Goal: Task Accomplishment & Management: Use online tool/utility

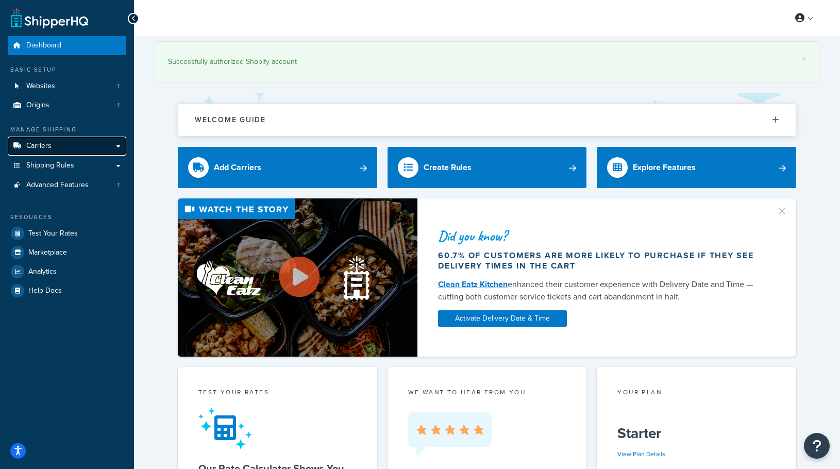
click at [60, 149] on link "Carriers" at bounding box center [67, 146] width 119 height 19
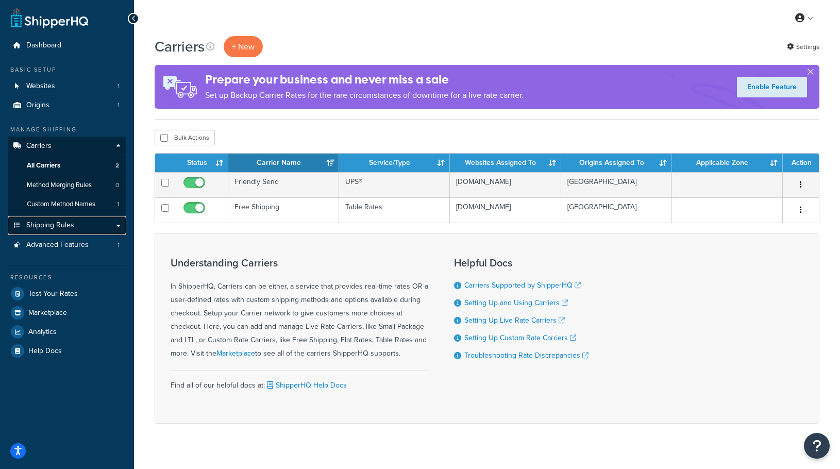
click at [120, 220] on link "Shipping Rules" at bounding box center [67, 225] width 119 height 19
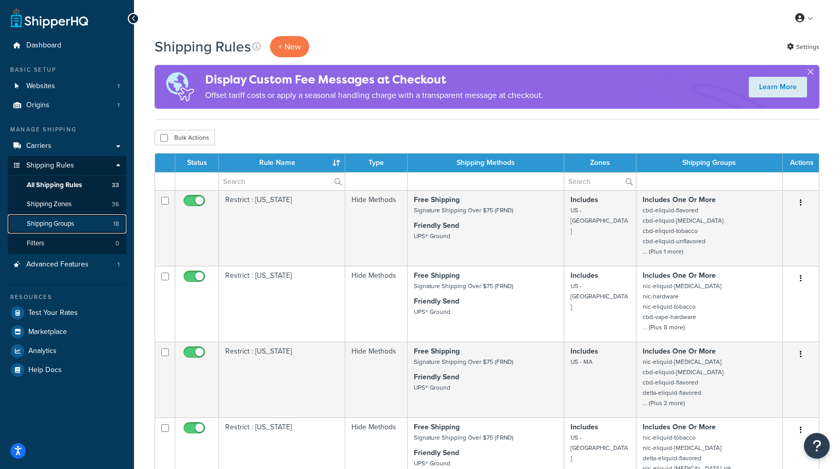
click at [66, 219] on link "Shipping Groups 18" at bounding box center [67, 223] width 119 height 19
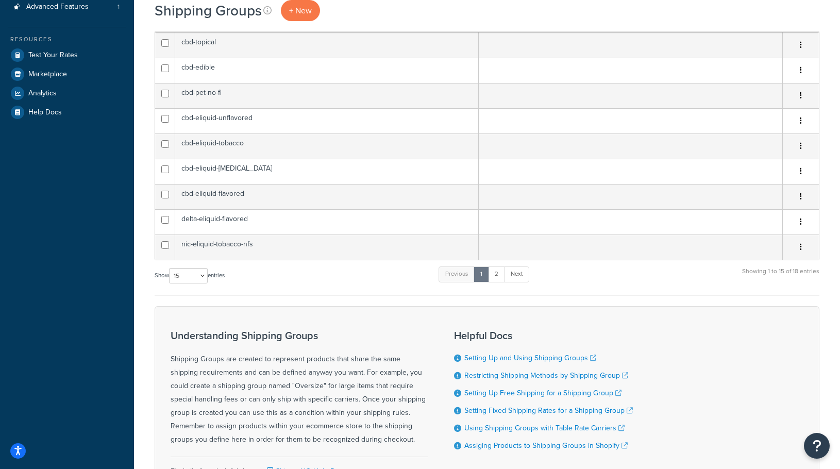
scroll to position [309, 0]
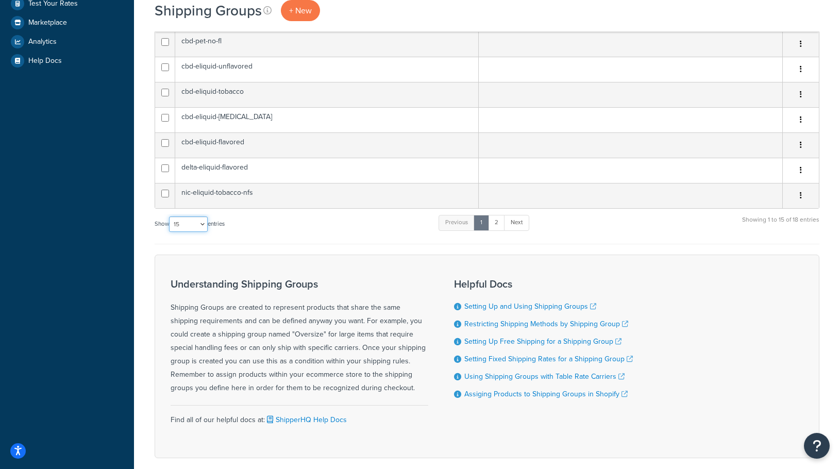
click at [199, 221] on select "10 15 25 50 100" at bounding box center [188, 224] width 39 height 15
select select "100"
click at [170, 232] on select "10 15 25 50 100" at bounding box center [188, 224] width 39 height 15
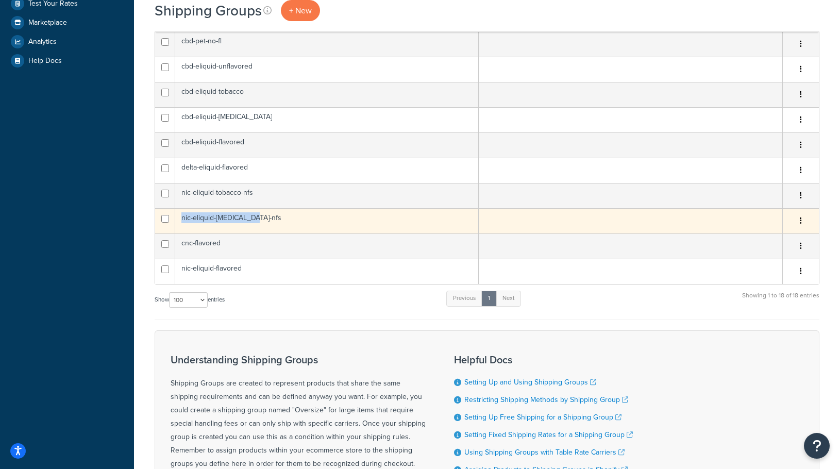
drag, startPoint x: 265, startPoint y: 220, endPoint x: 182, endPoint y: 221, distance: 83.0
click at [182, 221] on td "nic-eliquid-menthol-nfs" at bounding box center [327, 220] width 304 height 25
copy td "nic-eliquid-[MEDICAL_DATA]-nfs"
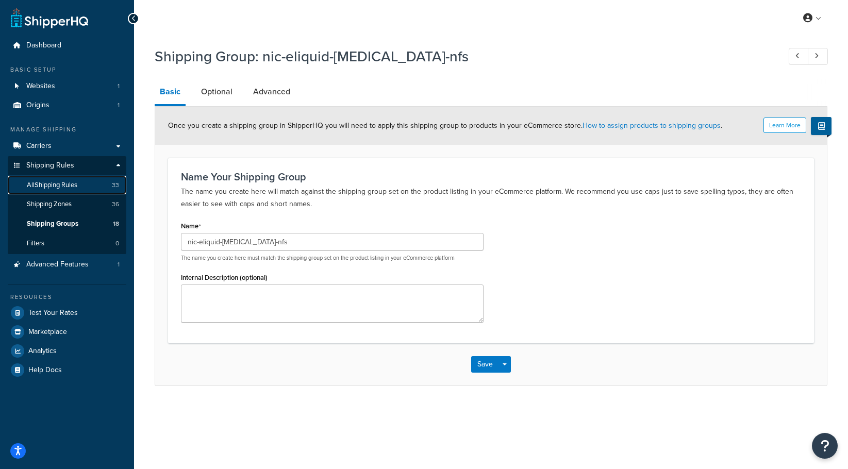
click at [60, 185] on span "All Shipping Rules" at bounding box center [52, 185] width 51 height 9
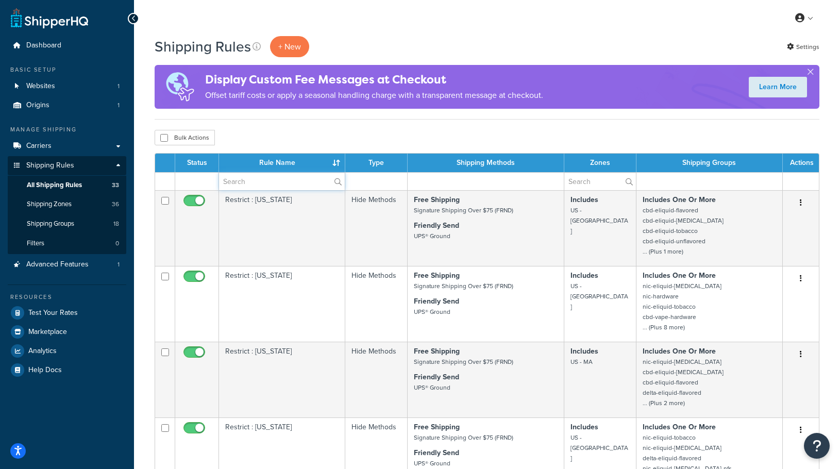
click at [263, 175] on input "text" at bounding box center [282, 182] width 126 height 18
type input "cal"
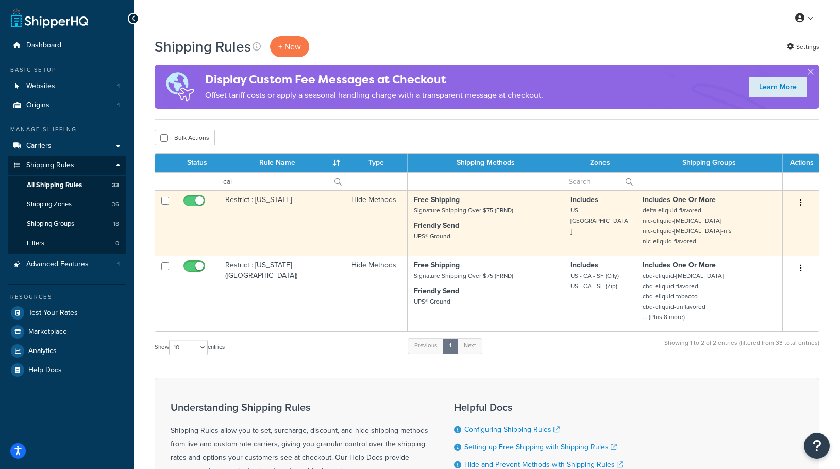
click at [712, 227] on p "Includes One Or More delta-eliquid-flavored nic-eliquid-menthol nic-eliquid-men…" at bounding box center [710, 221] width 134 height 52
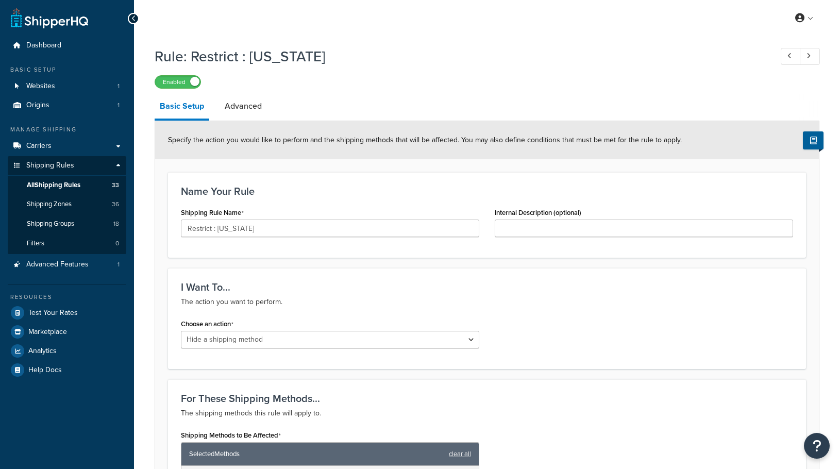
select select "HIDE"
click at [55, 146] on link "Carriers" at bounding box center [67, 146] width 119 height 19
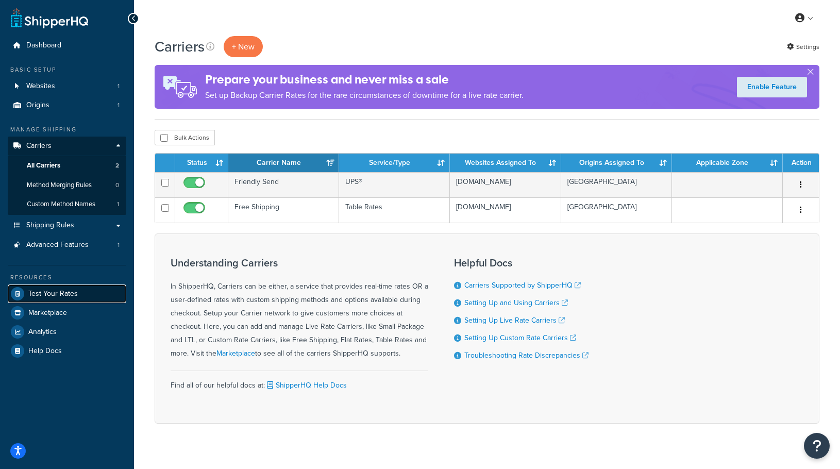
click at [48, 297] on span "Test Your Rates" at bounding box center [52, 294] width 49 height 9
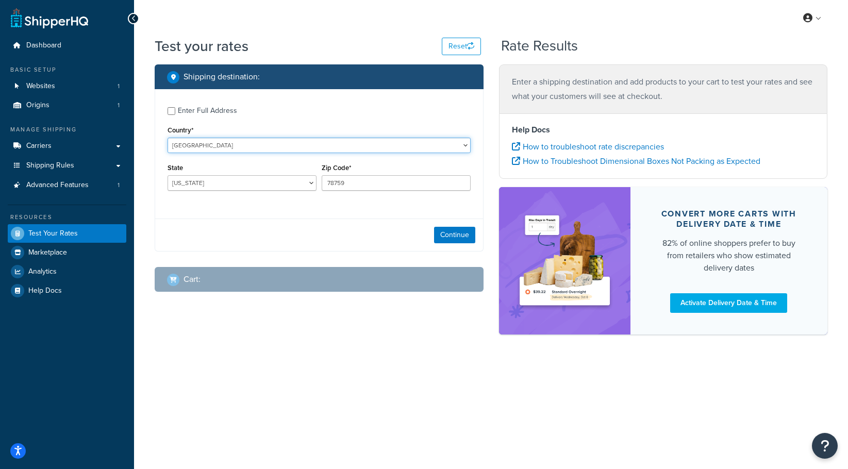
click at [224, 149] on select "[GEOGRAPHIC_DATA] [GEOGRAPHIC_DATA] [GEOGRAPHIC_DATA] [GEOGRAPHIC_DATA] [GEOGRA…" at bounding box center [319, 145] width 303 height 15
click at [231, 124] on div "Country* [GEOGRAPHIC_DATA] [GEOGRAPHIC_DATA] [GEOGRAPHIC_DATA] [GEOGRAPHIC_DATA…" at bounding box center [319, 138] width 303 height 30
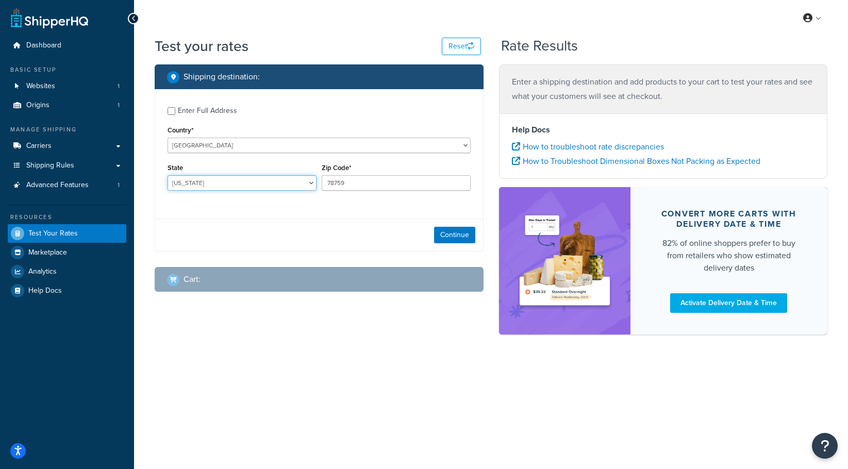
click at [219, 188] on select "[US_STATE] [US_STATE] [US_STATE] [US_STATE] [US_STATE] Armed Forces Americas Ar…" at bounding box center [242, 182] width 149 height 15
select select "CA"
click at [168, 176] on select "[US_STATE] [US_STATE] [US_STATE] [US_STATE] [US_STATE] Armed Forces Americas Ar…" at bounding box center [242, 182] width 149 height 15
drag, startPoint x: 383, startPoint y: 185, endPoint x: 267, endPoint y: 177, distance: 116.3
click at [267, 177] on div "State [US_STATE] [US_STATE] [US_STATE] [US_STATE] [US_STATE] Armed Forces Ameri…" at bounding box center [319, 180] width 308 height 38
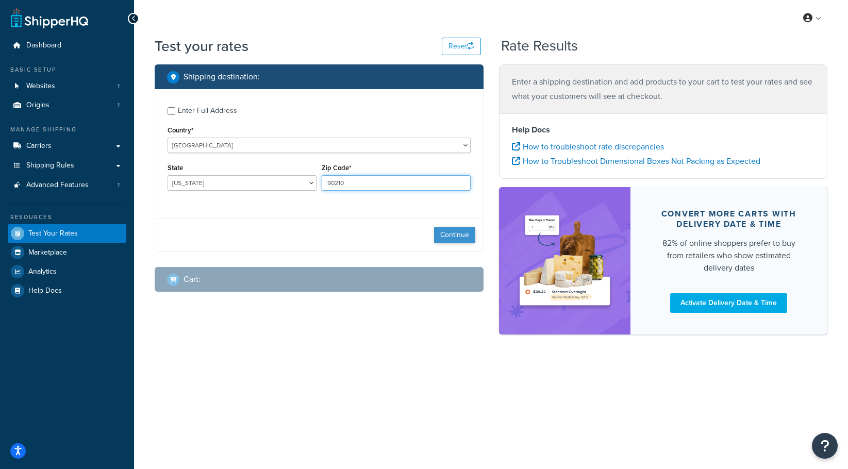
type input "90210"
click at [447, 238] on button "Continue" at bounding box center [454, 235] width 41 height 16
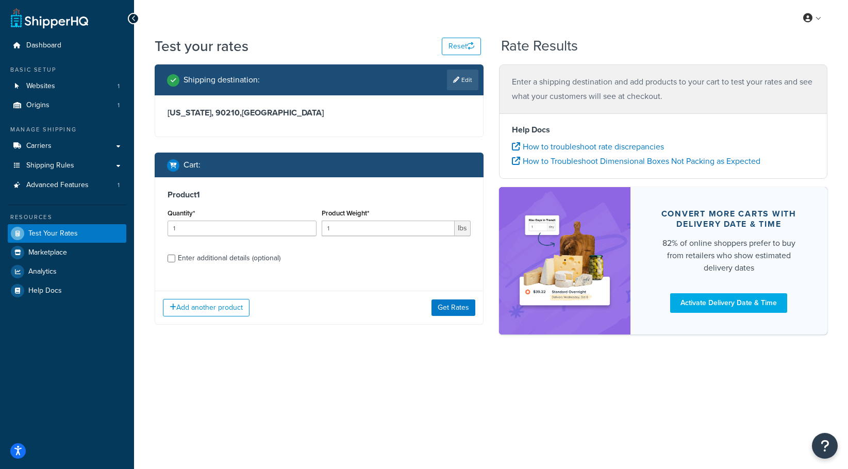
click at [186, 255] on div "Enter additional details (optional)" at bounding box center [229, 258] width 103 height 14
click at [175, 255] on input "Enter additional details (optional)" at bounding box center [172, 259] width 8 height 8
checkbox input "true"
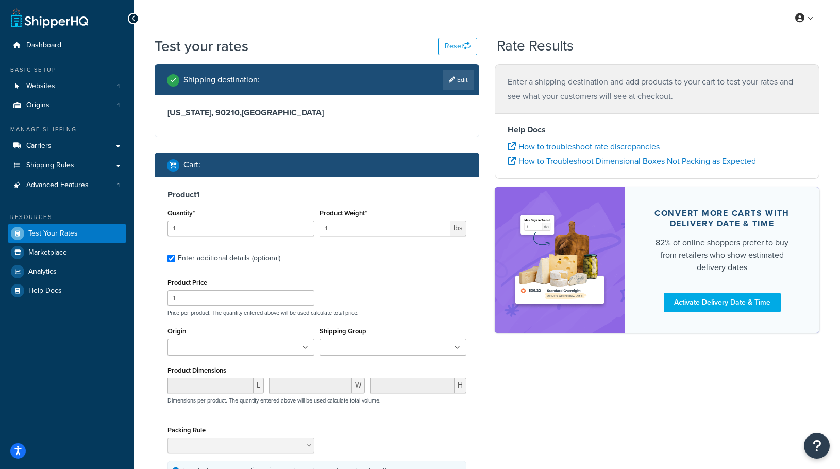
click at [359, 350] on input "Shipping Group" at bounding box center [368, 347] width 91 height 11
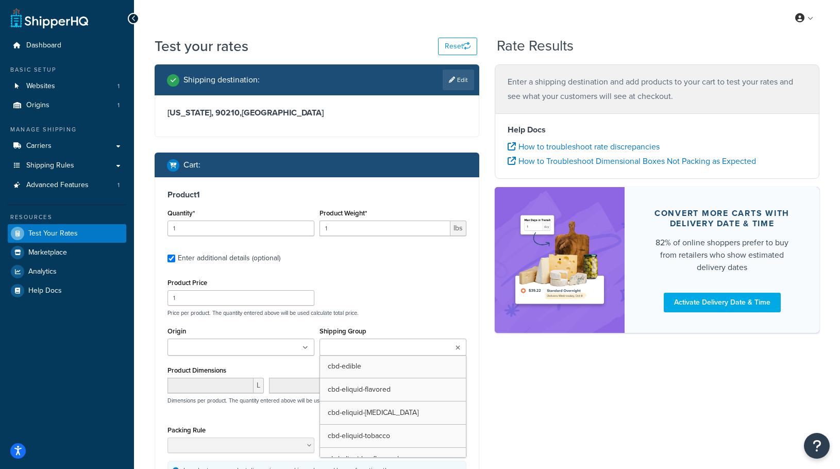
paste input "nic-eliquid-[MEDICAL_DATA]-nfs"
type input "nic-eliquid-[MEDICAL_DATA]-nfs"
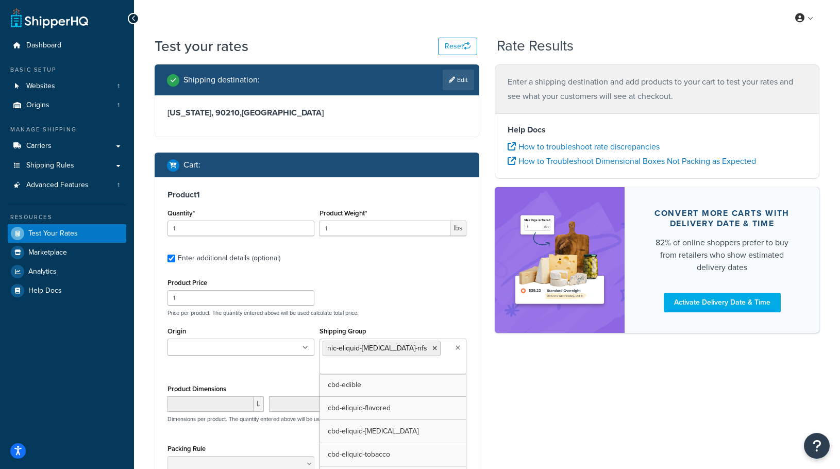
drag, startPoint x: 446, startPoint y: 267, endPoint x: 452, endPoint y: 269, distance: 5.6
click at [446, 267] on div "Product 1 Quantity* 1 Product Weight* 1 lbs Enter additional details (optional)…" at bounding box center [317, 348] width 324 height 343
click at [564, 391] on div "Shipping destination : Edit California, 90210 , United States Cart : Product 1 …" at bounding box center [487, 320] width 680 height 513
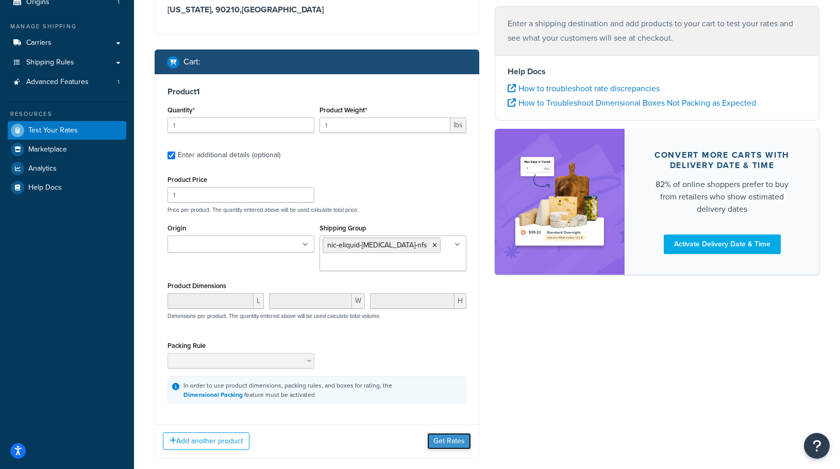
click at [458, 441] on button "Get Rates" at bounding box center [449, 441] width 44 height 16
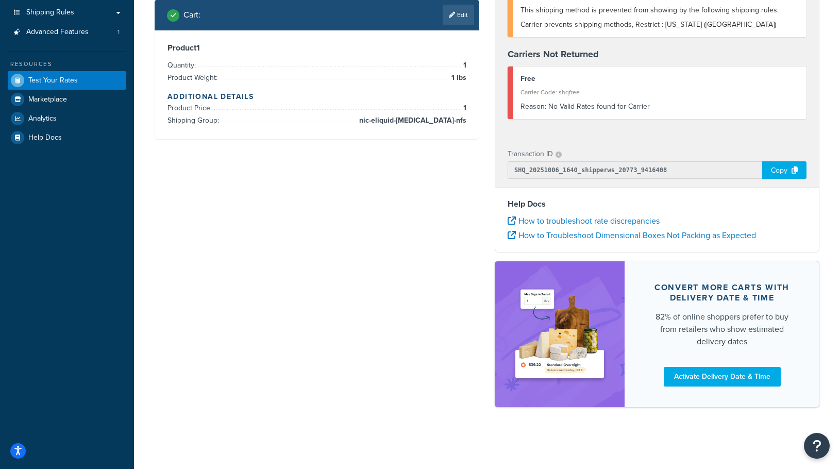
scroll to position [0, 0]
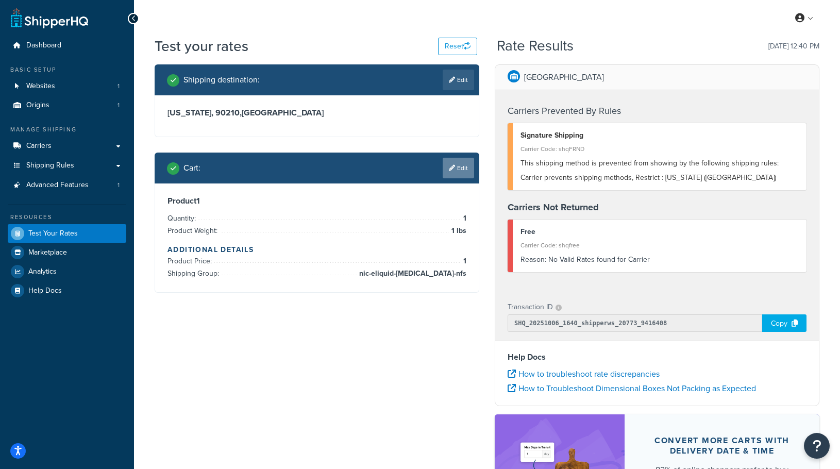
click at [457, 169] on link "Edit" at bounding box center [458, 168] width 31 height 21
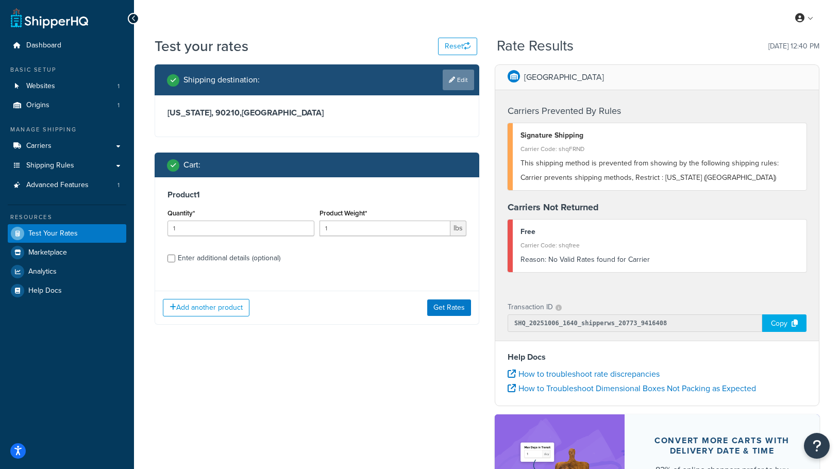
click at [463, 82] on link "Edit" at bounding box center [458, 80] width 31 height 21
select select "CA"
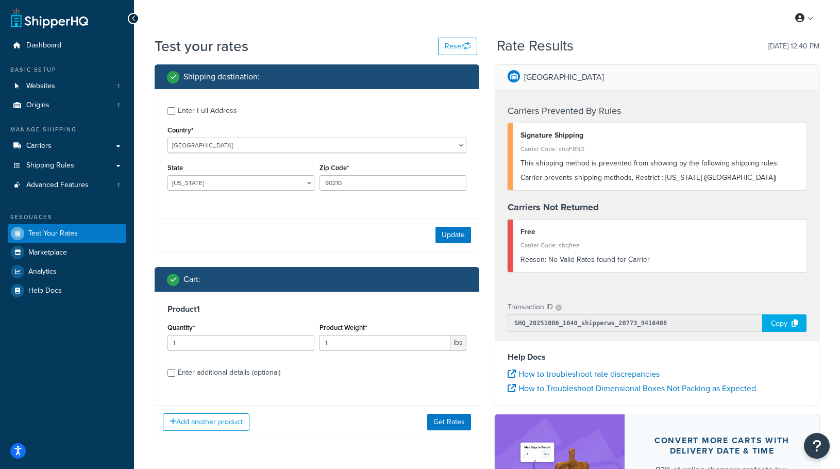
click at [360, 193] on div "Zip Code* 90210" at bounding box center [393, 180] width 152 height 38
drag, startPoint x: 360, startPoint y: 185, endPoint x: 214, endPoint y: 181, distance: 145.9
click at [220, 182] on div "State Alabama Alaska American Samoa Arizona Arkansas Armed Forces Americas Arme…" at bounding box center [317, 180] width 304 height 38
type input "90639"
click at [457, 230] on button "Update" at bounding box center [454, 235] width 36 height 16
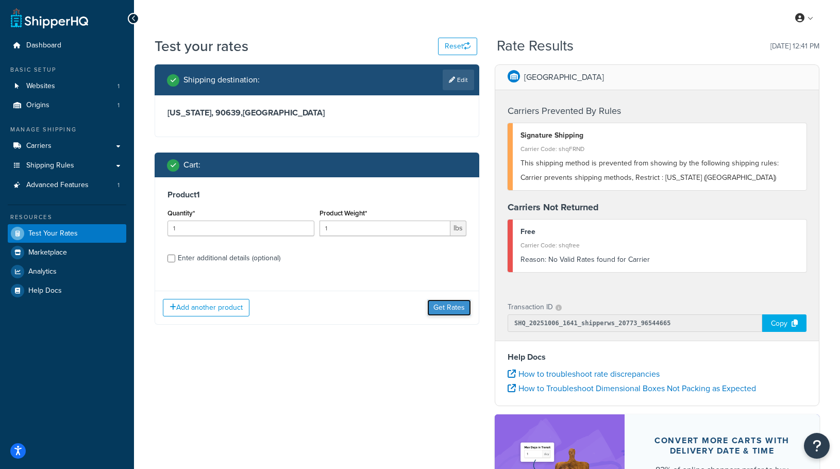
click at [451, 314] on button "Get Rates" at bounding box center [449, 308] width 44 height 16
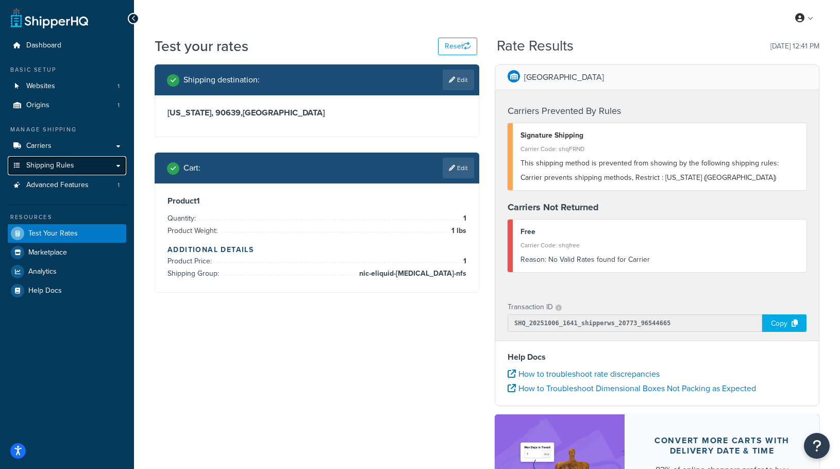
click at [113, 169] on link "Shipping Rules" at bounding box center [67, 165] width 119 height 19
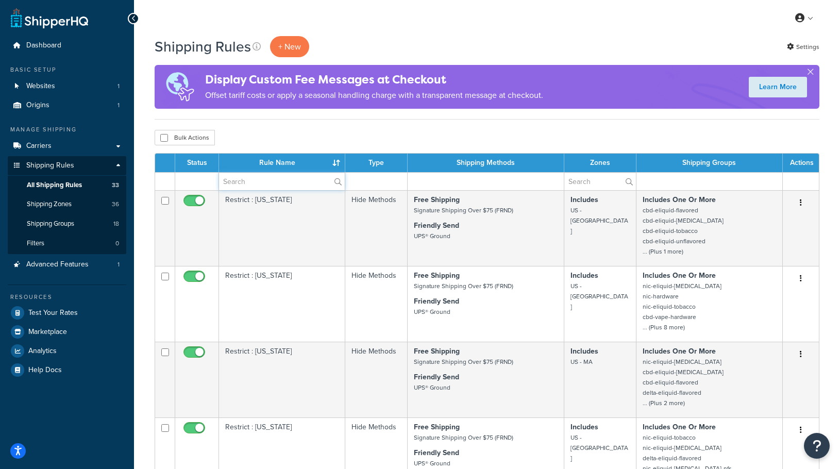
click at [262, 182] on input "text" at bounding box center [282, 182] width 126 height 18
type input "cal"
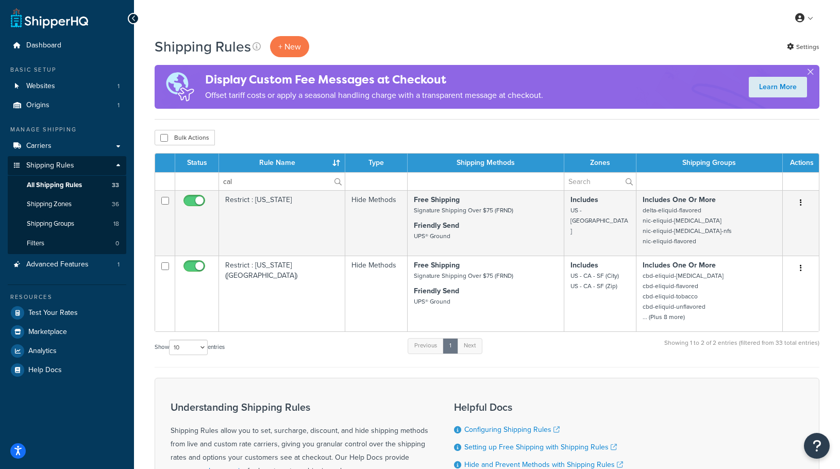
click at [357, 369] on form "Status Rule Name Type Shipping Methods Zones Shipping Groups Actions cal Restri…" at bounding box center [487, 358] width 665 height 410
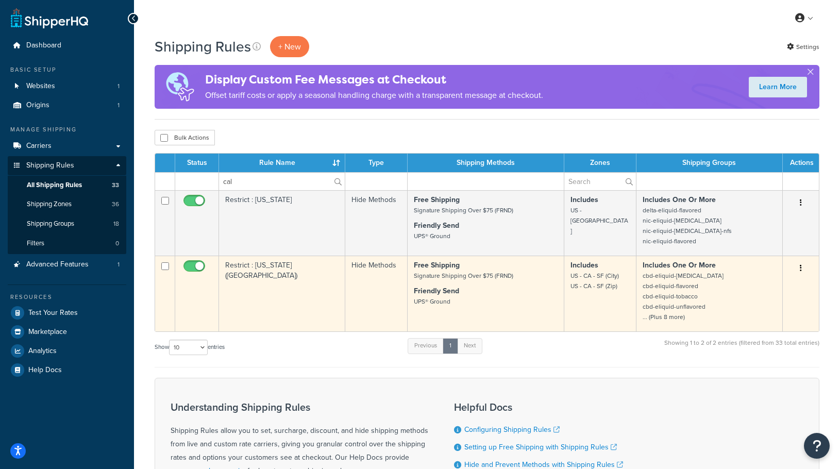
click at [673, 317] on small "cbd-eliquid-menthol cbd-eliquid-flavored cbd-eliquid-tobacco cbd-eliquid-unflav…" at bounding box center [683, 296] width 81 height 51
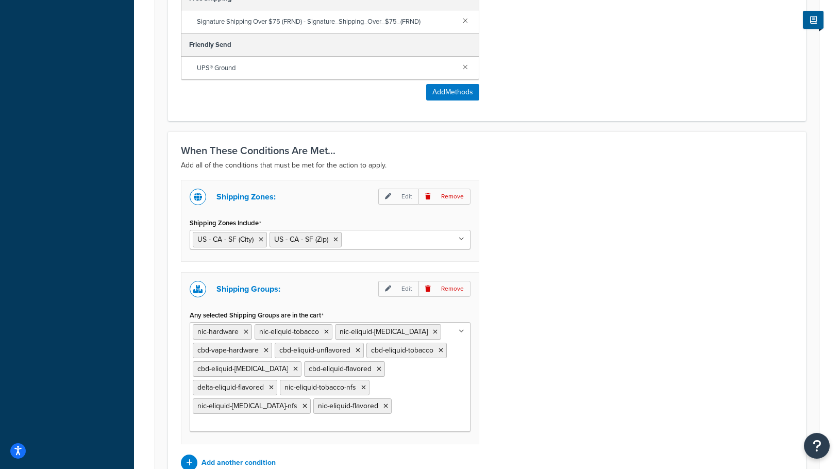
scroll to position [610, 0]
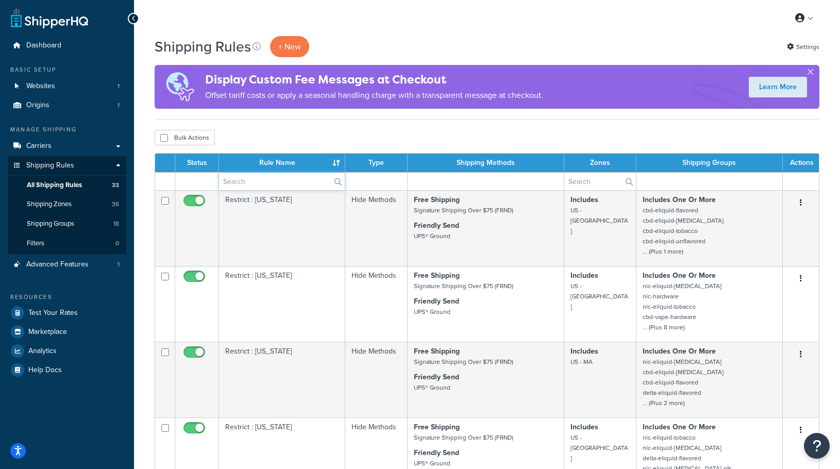
click at [247, 178] on input "text" at bounding box center [282, 182] width 126 height 18
type input "cal"
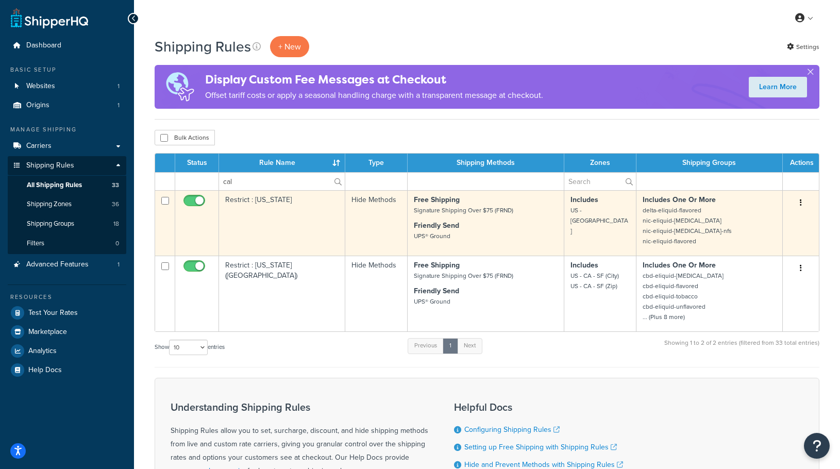
click at [274, 246] on td "Restrict : [US_STATE]" at bounding box center [282, 222] width 126 height 65
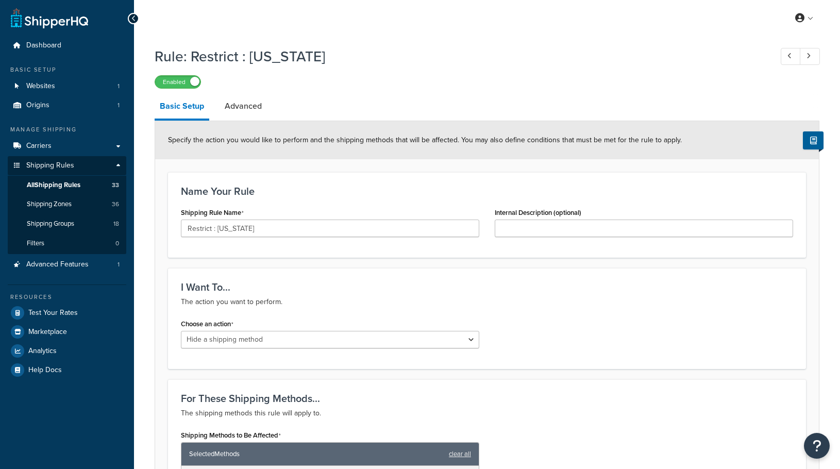
select select "HIDE"
click at [36, 309] on span "Test Your Rates" at bounding box center [52, 313] width 49 height 9
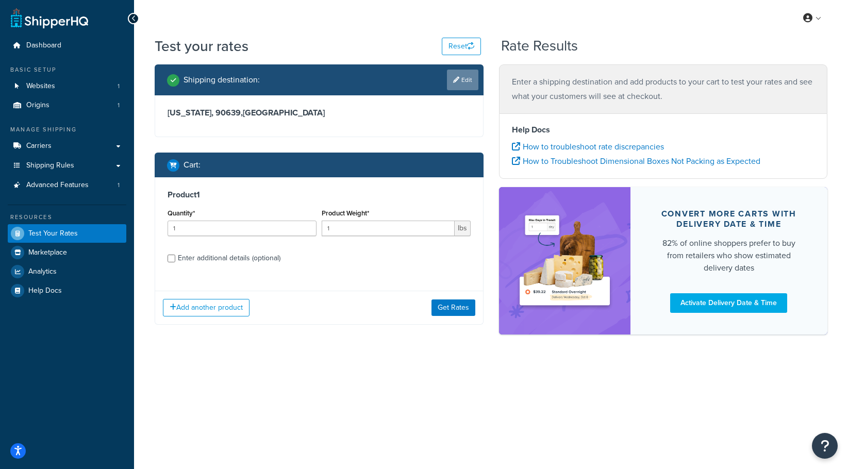
click at [467, 76] on link "Edit" at bounding box center [462, 80] width 31 height 21
select select "CA"
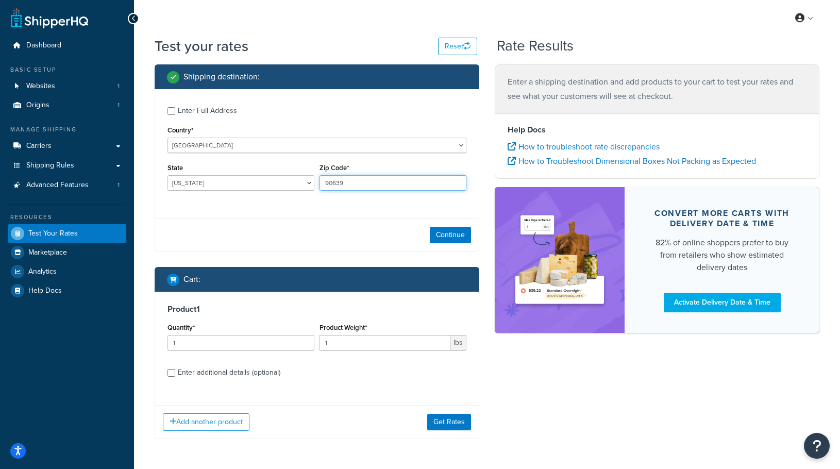
drag, startPoint x: 376, startPoint y: 184, endPoint x: 189, endPoint y: 172, distance: 187.0
click at [185, 177] on div "State Alabama Alaska American Samoa Arizona Arkansas Armed Forces Americas Arme…" at bounding box center [317, 180] width 304 height 38
type input "90001"
click at [469, 234] on button "Continue" at bounding box center [450, 235] width 41 height 16
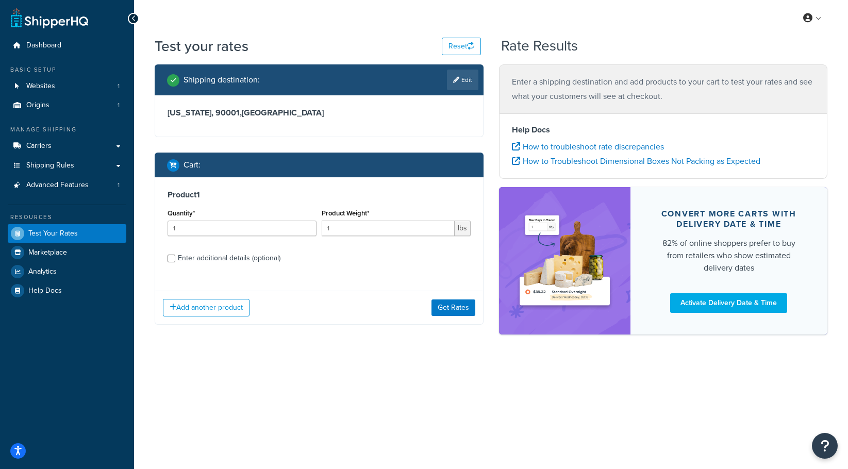
click at [221, 262] on div "Enter additional details (optional)" at bounding box center [229, 258] width 103 height 14
click at [175, 262] on input "Enter additional details (optional)" at bounding box center [172, 259] width 8 height 8
checkbox input "true"
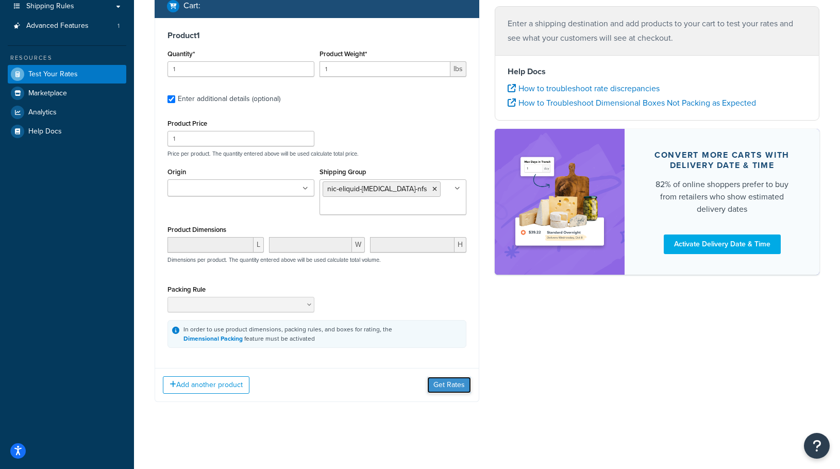
click at [445, 390] on button "Get Rates" at bounding box center [449, 385] width 44 height 16
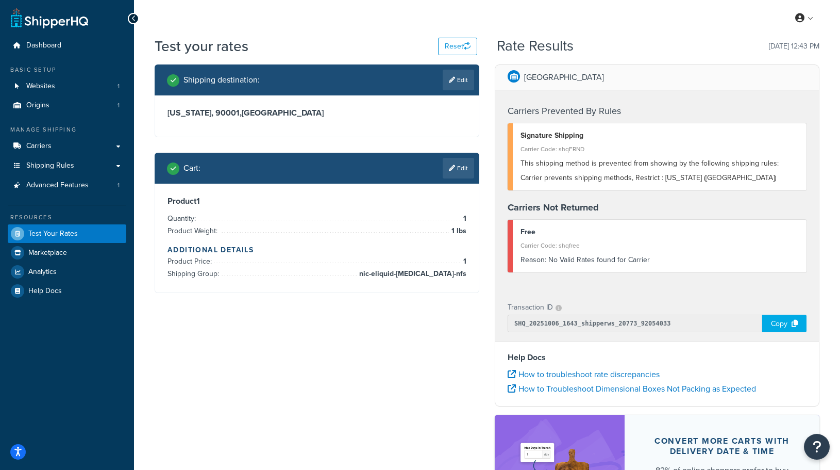
click at [459, 64] on div "Test your rates Reset Rate Results 10/06/2025, 12:43 PM" at bounding box center [487, 50] width 665 height 28
click at [457, 83] on link "Edit" at bounding box center [458, 80] width 31 height 21
select select "CA"
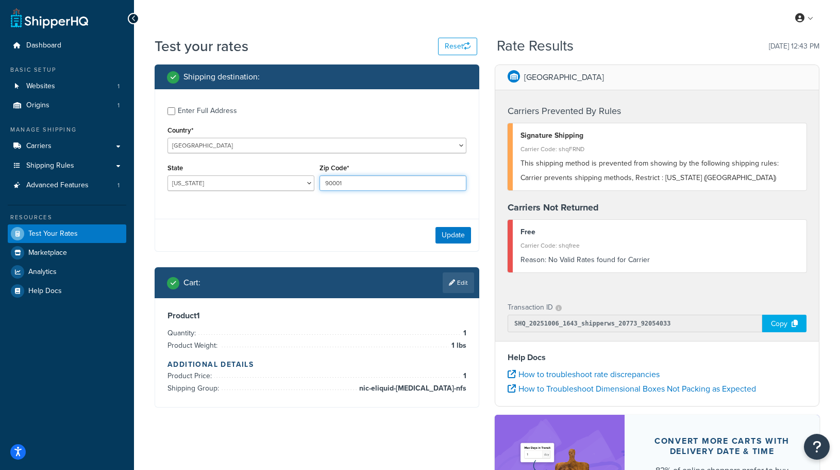
drag, startPoint x: 393, startPoint y: 185, endPoint x: 163, endPoint y: 178, distance: 229.5
click at [163, 178] on div "Enter Full Address Country* United States United Kingdom Afghanistan Åland Isla…" at bounding box center [317, 150] width 324 height 122
type input "94205"
click at [506, 228] on div "Carriers Prevented By Rules Signature Shipping Carrier Code: shqFRND This shipp…" at bounding box center [657, 190] width 324 height 201
click at [450, 233] on button "Update" at bounding box center [454, 235] width 36 height 16
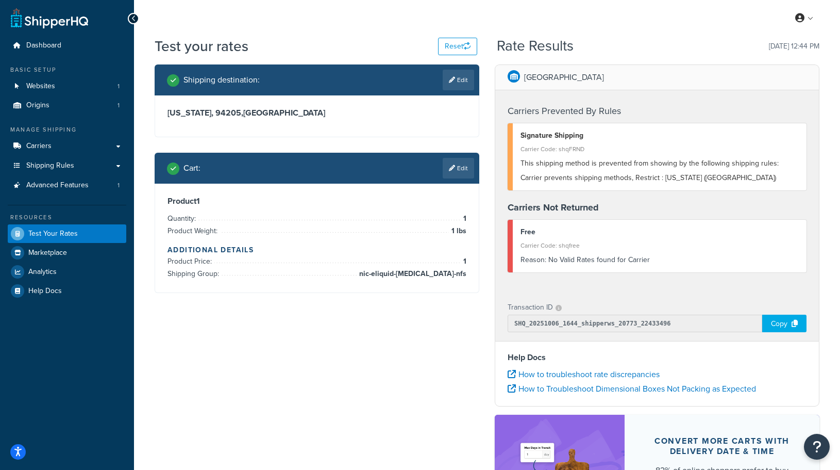
click at [733, 58] on div "Test your rates Reset Rate Results 10/06/2025, 12:44 PM" at bounding box center [487, 50] width 665 height 28
click at [76, 161] on link "Shipping Rules" at bounding box center [67, 165] width 119 height 19
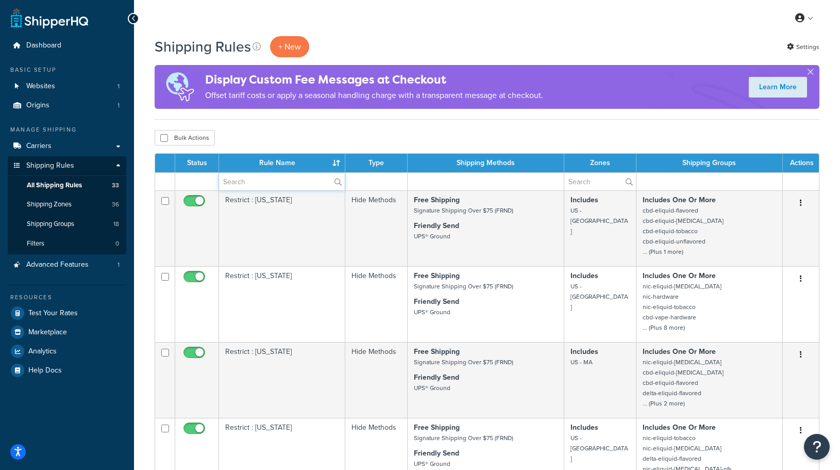
click at [302, 184] on input "text" at bounding box center [282, 182] width 126 height 18
type input "calif"
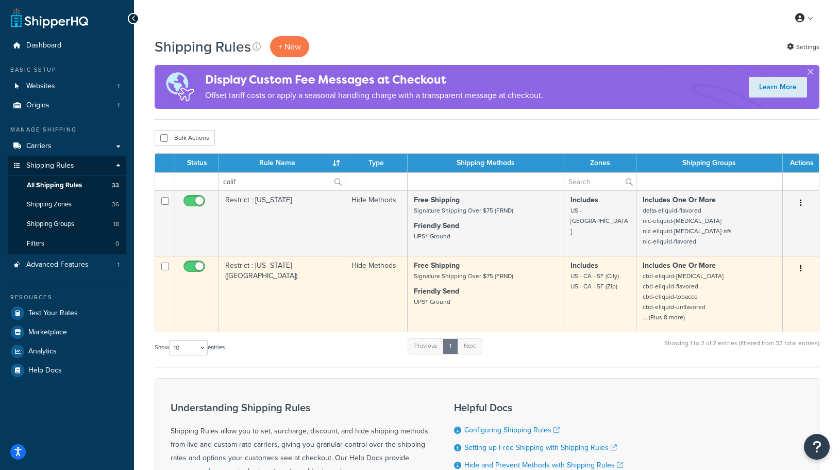
click at [298, 277] on td "Restrict : [US_STATE] ([GEOGRAPHIC_DATA])" at bounding box center [282, 294] width 126 height 76
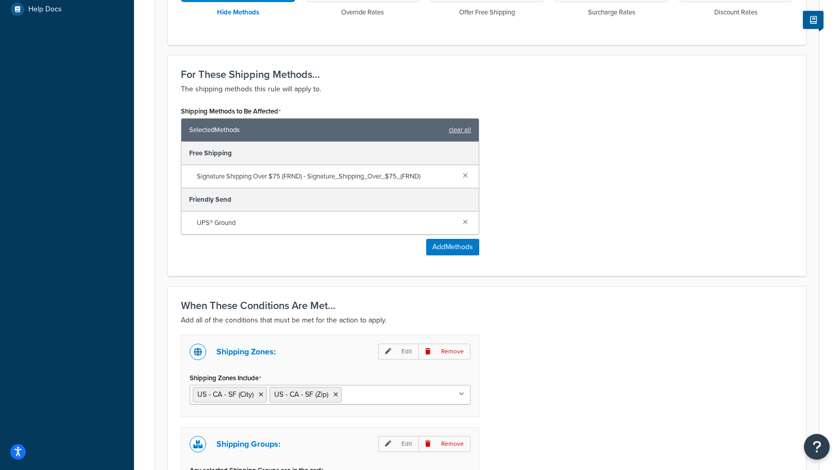
scroll to position [567, 0]
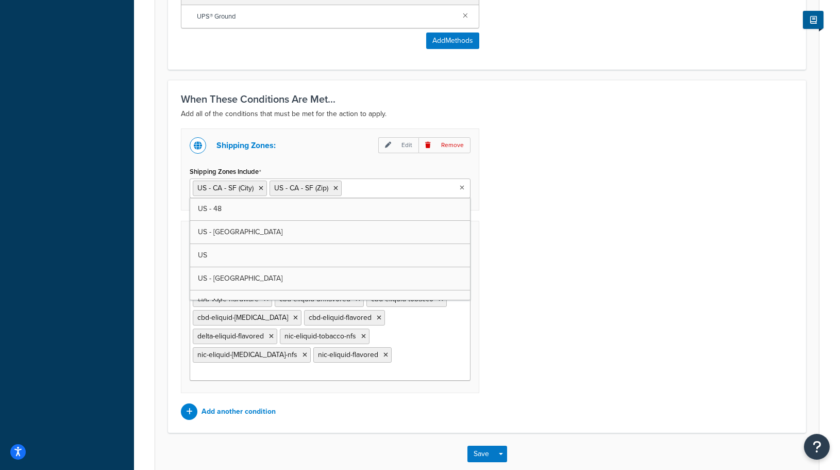
click at [387, 189] on input "Shipping Zones Include" at bounding box center [389, 187] width 91 height 11
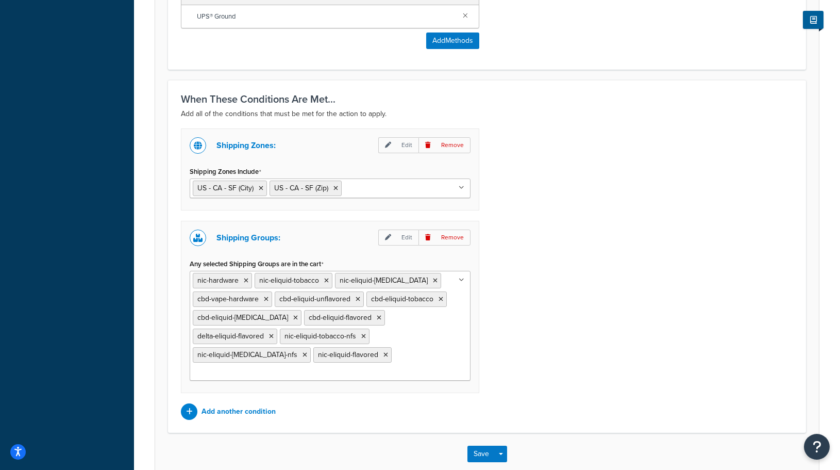
click at [585, 200] on div "Shipping Zones: Edit Remove Shipping Zones Include US - CA - SF (City) US - CA …" at bounding box center [487, 273] width 628 height 291
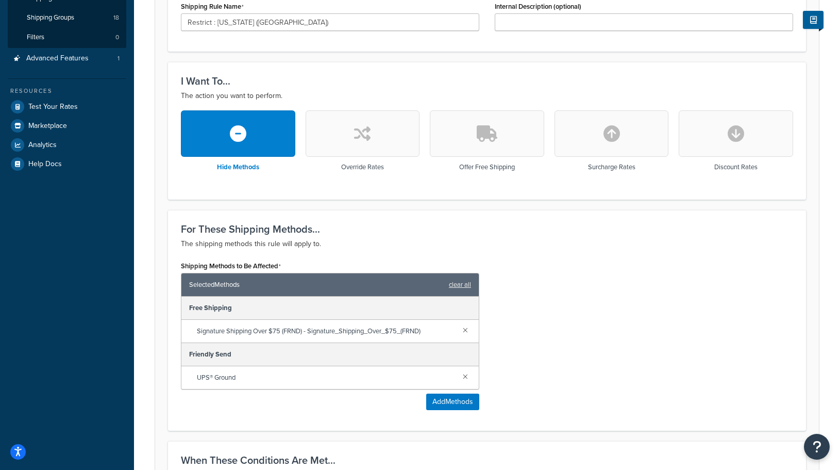
scroll to position [103, 0]
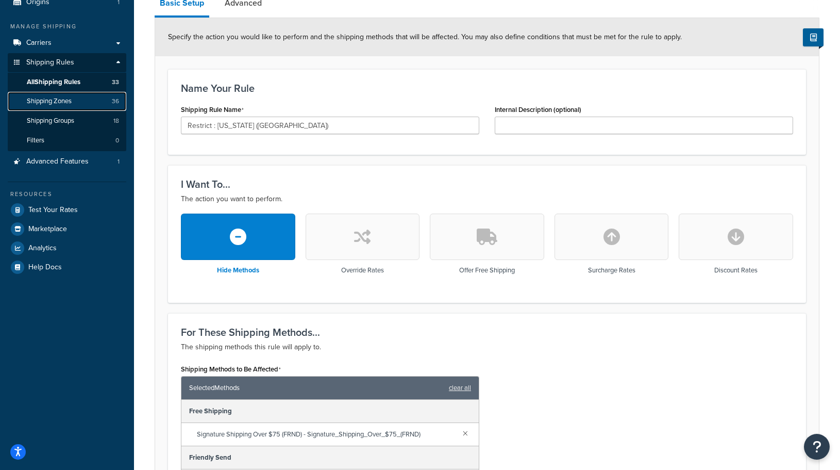
click at [52, 109] on link "Shipping Zones 36" at bounding box center [67, 101] width 119 height 19
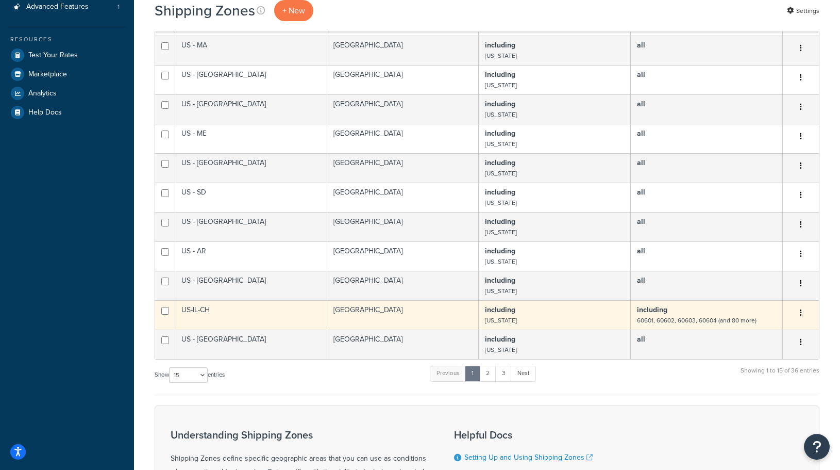
scroll to position [309, 0]
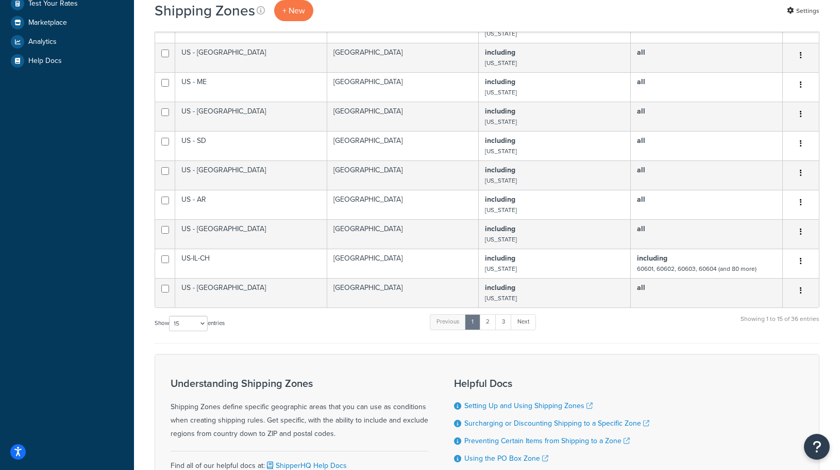
click at [169, 320] on label "Show 10 15 25 50 100 entries" at bounding box center [190, 322] width 70 height 15
click at [169, 320] on select "10 15 25 50 100" at bounding box center [188, 322] width 39 height 15
click at [187, 324] on select "10 15 25 50 100" at bounding box center [188, 322] width 39 height 15
select select "100"
click at [170, 331] on select "10 15 25 50 100" at bounding box center [188, 322] width 39 height 15
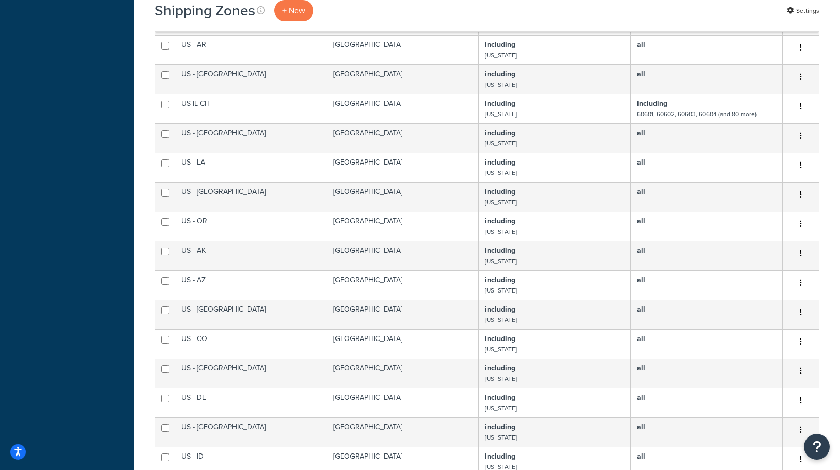
scroll to position [722, 0]
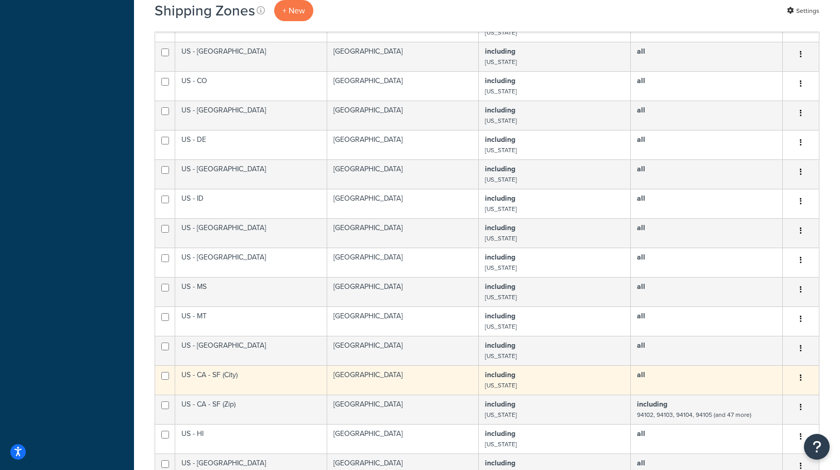
click at [227, 382] on td "US - CA - SF (City)" at bounding box center [251, 379] width 152 height 29
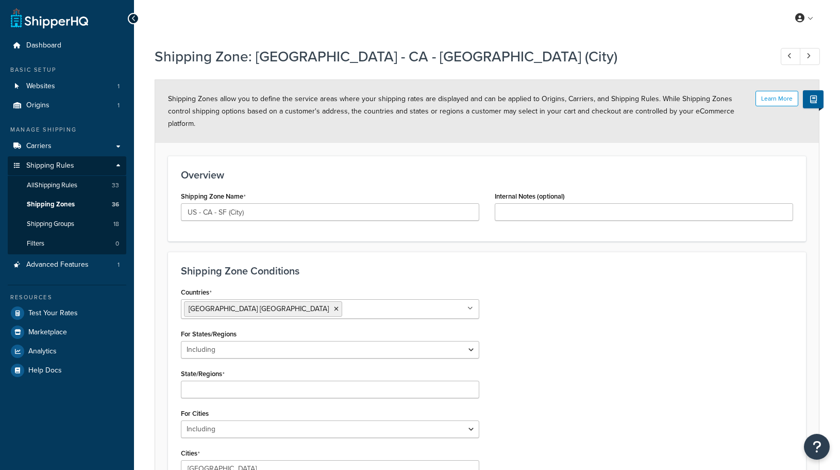
select select "including"
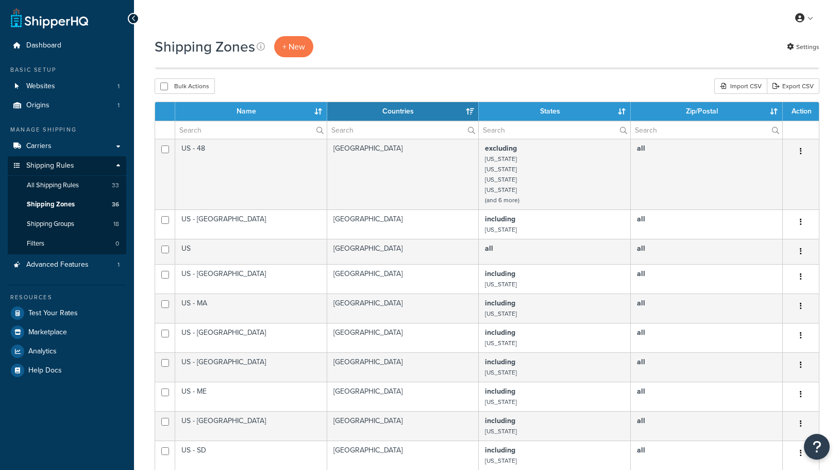
select select "100"
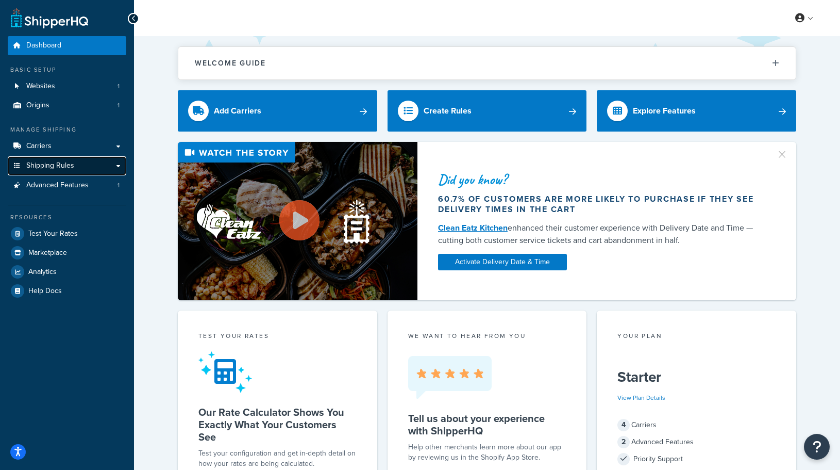
click at [69, 159] on link "Shipping Rules" at bounding box center [67, 165] width 119 height 19
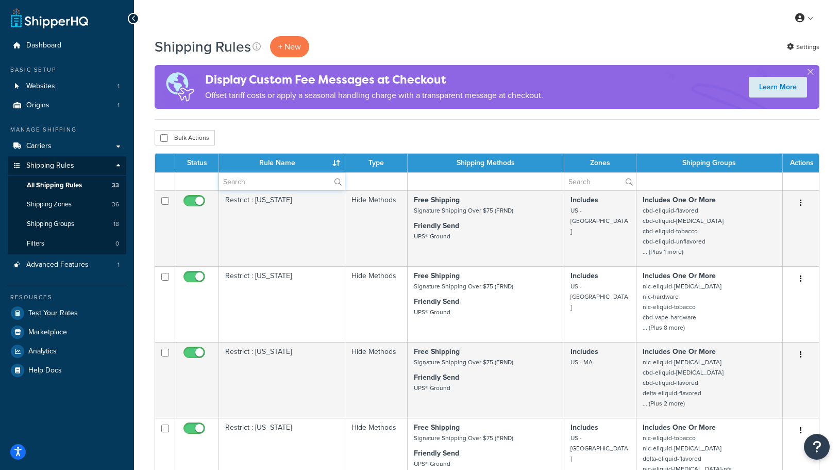
click at [241, 187] on input "text" at bounding box center [282, 182] width 126 height 18
type input "cal"
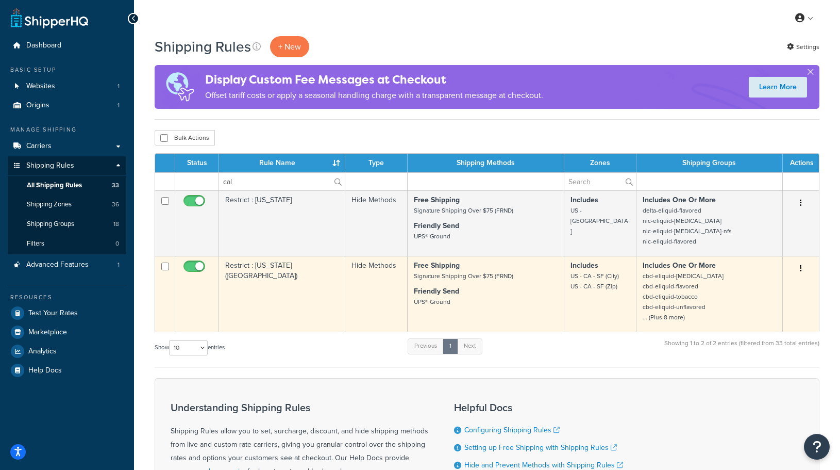
click at [428, 270] on strong "Free Shipping" at bounding box center [437, 265] width 46 height 11
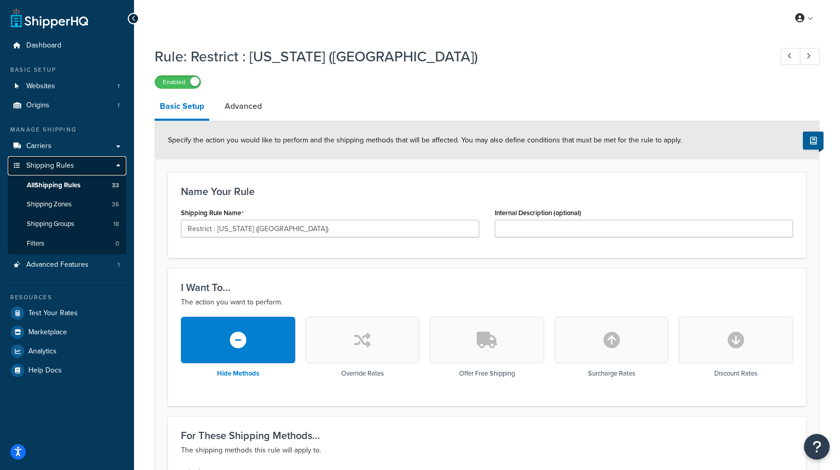
click at [66, 161] on span "Shipping Rules" at bounding box center [50, 165] width 48 height 9
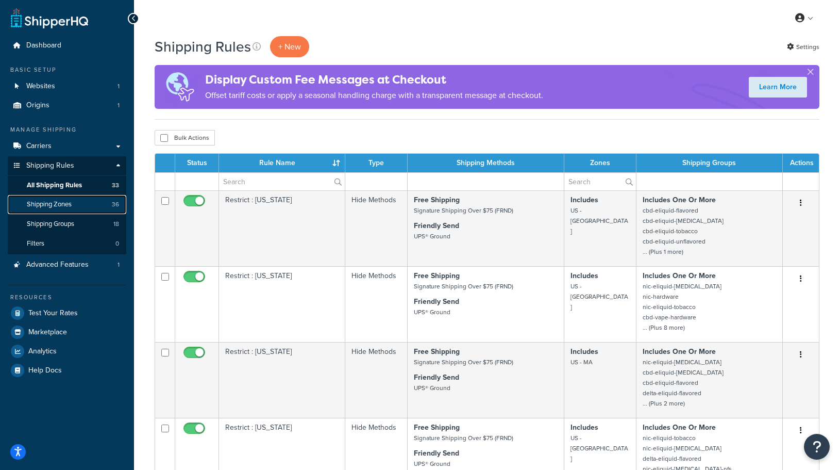
click at [47, 208] on span "Shipping Zones" at bounding box center [49, 204] width 45 height 9
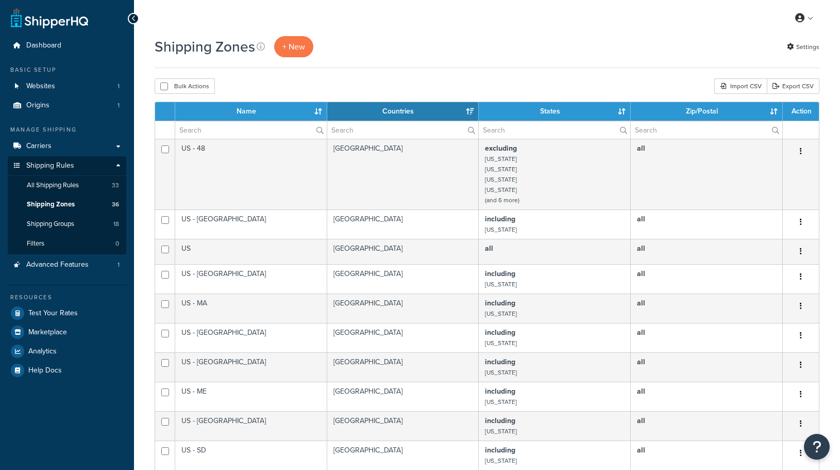
select select "15"
click at [68, 223] on span "Shipping Groups" at bounding box center [50, 224] width 47 height 9
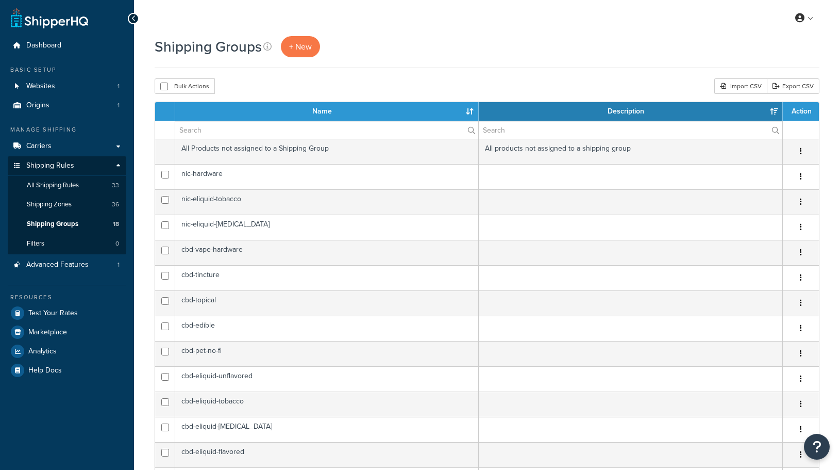
select select "15"
click at [69, 312] on span "Test Your Rates" at bounding box center [52, 313] width 49 height 9
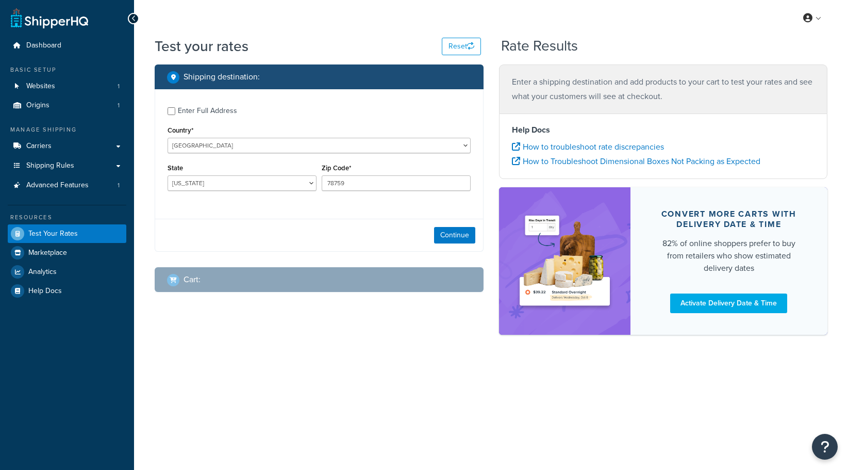
select select "[GEOGRAPHIC_DATA]"
click at [370, 191] on input "78759" at bounding box center [396, 182] width 149 height 15
drag, startPoint x: 369, startPoint y: 188, endPoint x: 290, endPoint y: 184, distance: 79.5
click at [290, 184] on div "State [US_STATE] [US_STATE] [US_STATE] [US_STATE] [US_STATE] Armed Forces Ameri…" at bounding box center [319, 180] width 308 height 38
type input "90001"
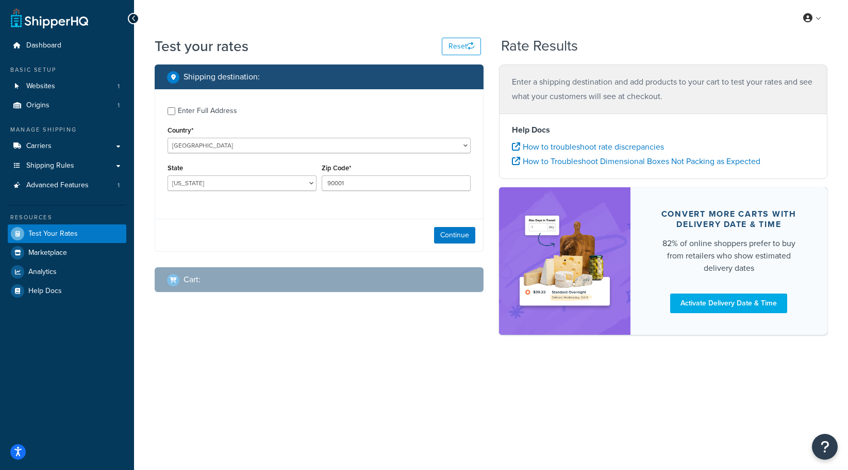
click at [227, 160] on div "Enter Full Address Country* United States United Kingdom Afghanistan Åland Isla…" at bounding box center [319, 150] width 328 height 122
click at [219, 175] on div "Alabama Alaska American Samoa Arizona Arkansas Armed Forces Americas Armed Forc…" at bounding box center [242, 182] width 149 height 15
click at [219, 184] on select "Alabama Alaska American Samoa Arizona Arkansas Armed Forces Americas Armed Forc…" at bounding box center [242, 182] width 149 height 15
select select "CA"
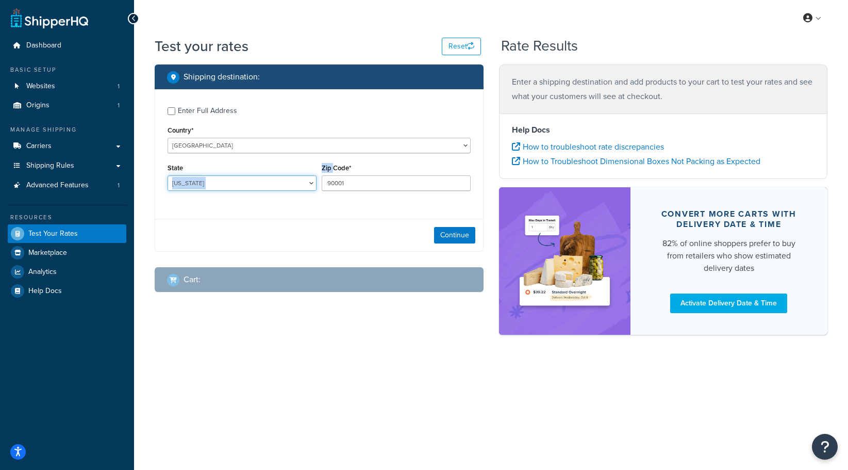
click at [168, 176] on select "Alabama Alaska American Samoa Arizona Arkansas Armed Forces Americas Armed Forc…" at bounding box center [242, 182] width 149 height 15
click at [362, 289] on div "Cart :" at bounding box center [319, 279] width 329 height 25
click at [454, 227] on div "Continue" at bounding box center [319, 235] width 328 height 32
click at [455, 233] on button "Continue" at bounding box center [454, 235] width 41 height 16
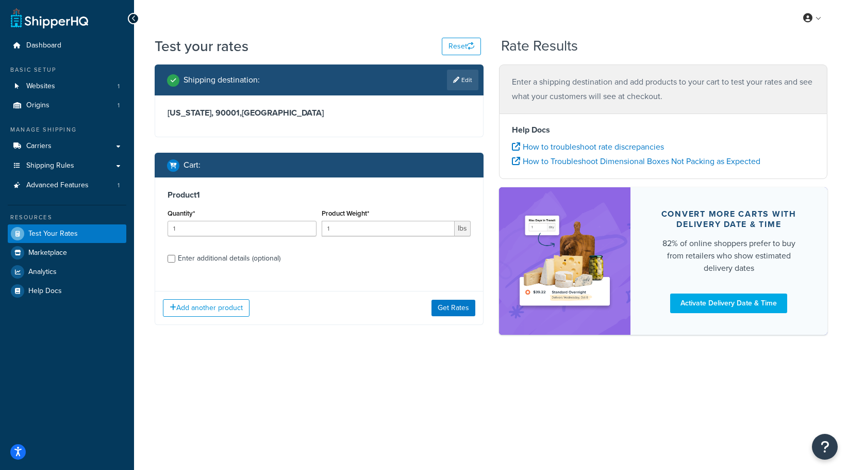
click at [198, 267] on div "Product 1 Quantity* 1 Product Weight* 1 lbs Enter additional details (optional)" at bounding box center [319, 230] width 328 height 106
click at [197, 264] on div "Enter additional details (optional)" at bounding box center [229, 258] width 103 height 14
click at [175, 262] on input "Enter additional details (optional)" at bounding box center [172, 259] width 8 height 8
checkbox input "true"
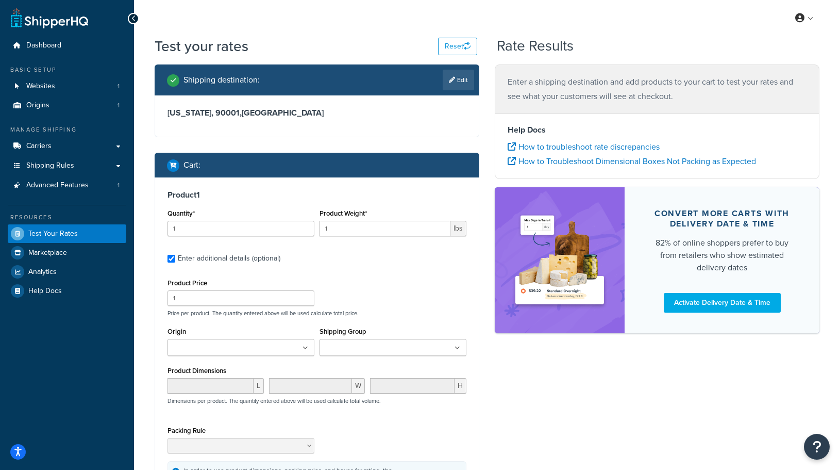
click at [364, 359] on div "Shipping Group cbd-edible cbd-eliquid-flavored cbd-eliquid-menthol cbd-eliquid-…" at bounding box center [393, 343] width 152 height 39
click at [367, 346] on input "Shipping Group" at bounding box center [368, 347] width 91 height 11
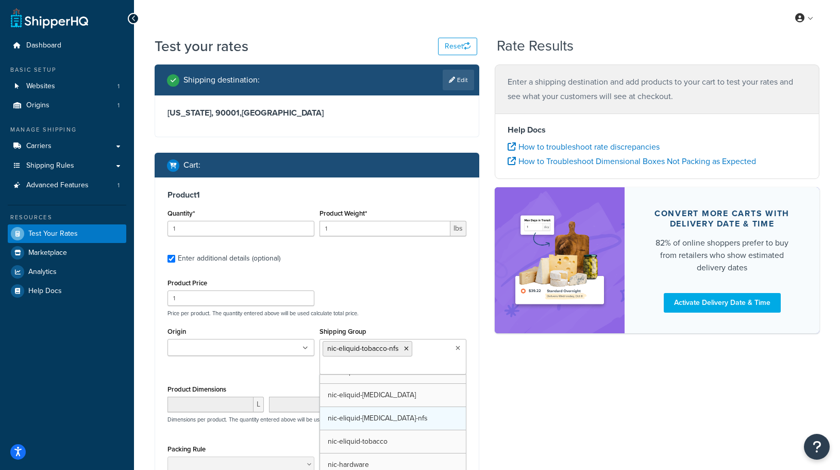
scroll to position [269, 0]
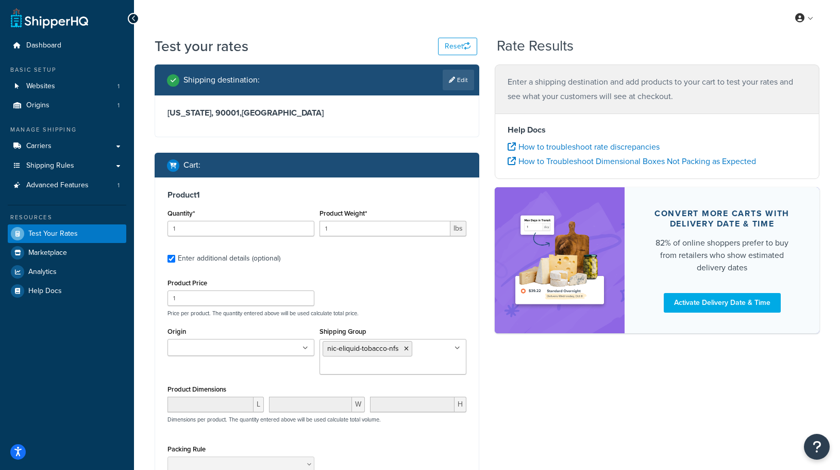
click at [605, 375] on div "Shipping destination : Edit California, 90001 , United States Cart : Product 1 …" at bounding box center [487, 320] width 680 height 513
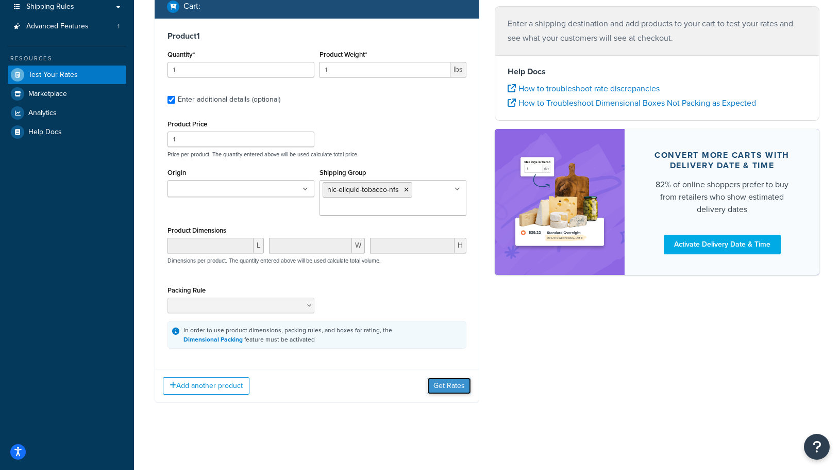
click at [441, 379] on button "Get Rates" at bounding box center [449, 385] width 44 height 16
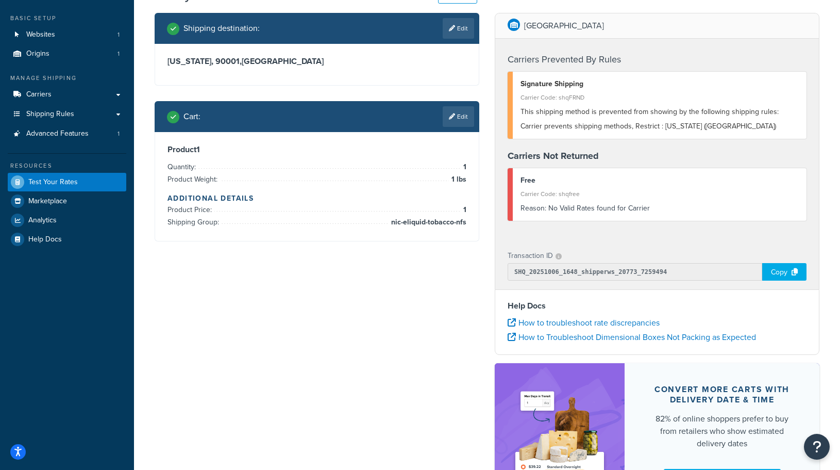
scroll to position [0, 0]
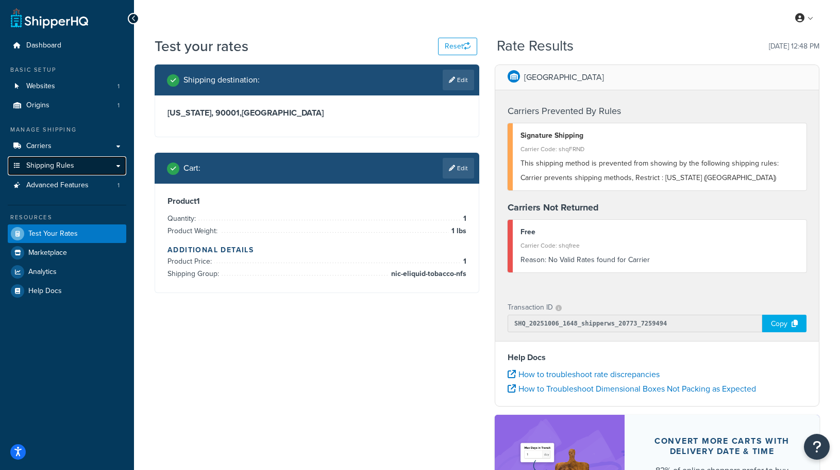
click at [34, 173] on link "Shipping Rules" at bounding box center [67, 165] width 119 height 19
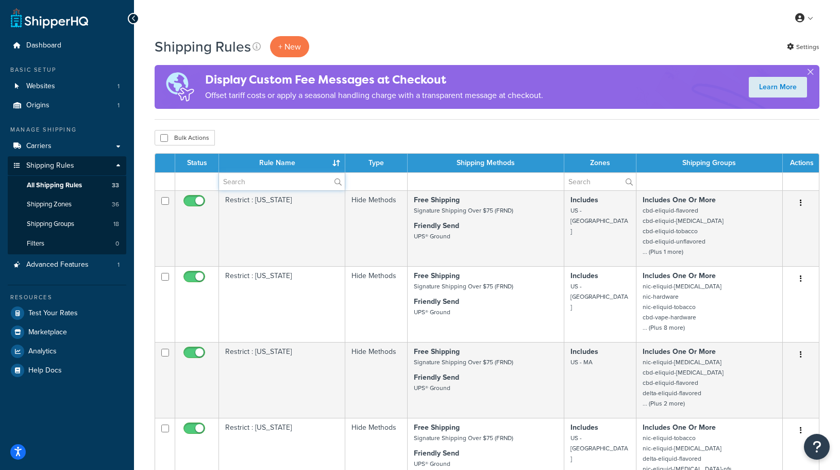
click at [264, 174] on input "text" at bounding box center [282, 182] width 126 height 18
type input "cal"
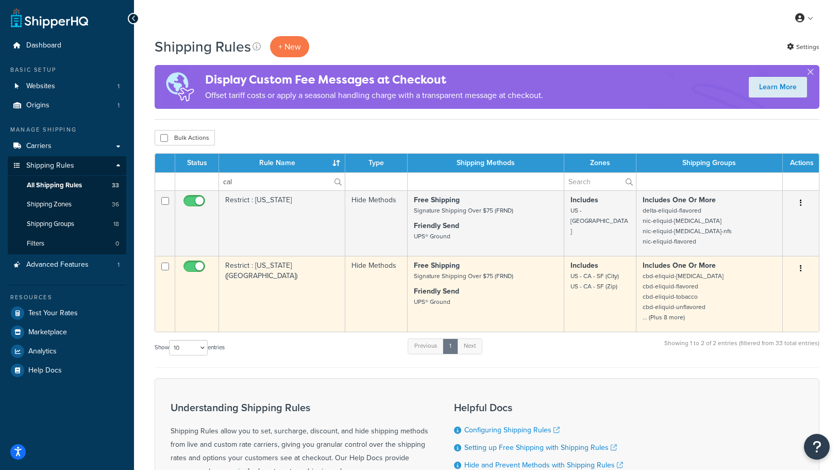
click at [268, 276] on td "Restrict : [US_STATE] ([GEOGRAPHIC_DATA])" at bounding box center [282, 294] width 126 height 76
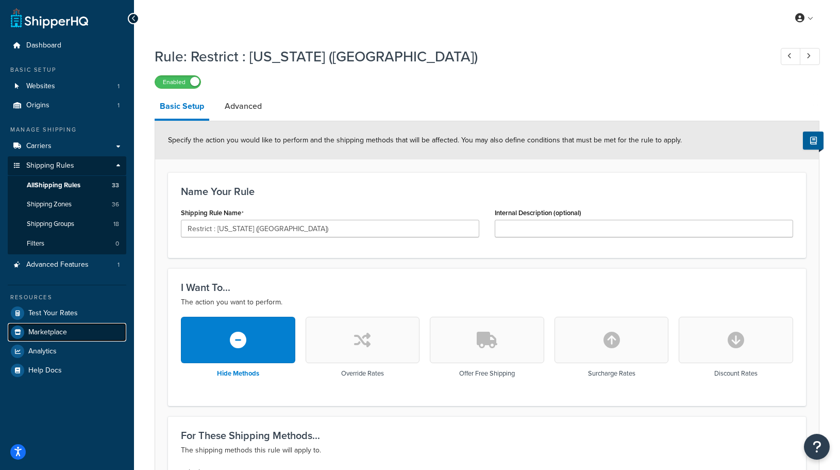
click at [46, 323] on link "Marketplace" at bounding box center [67, 332] width 119 height 19
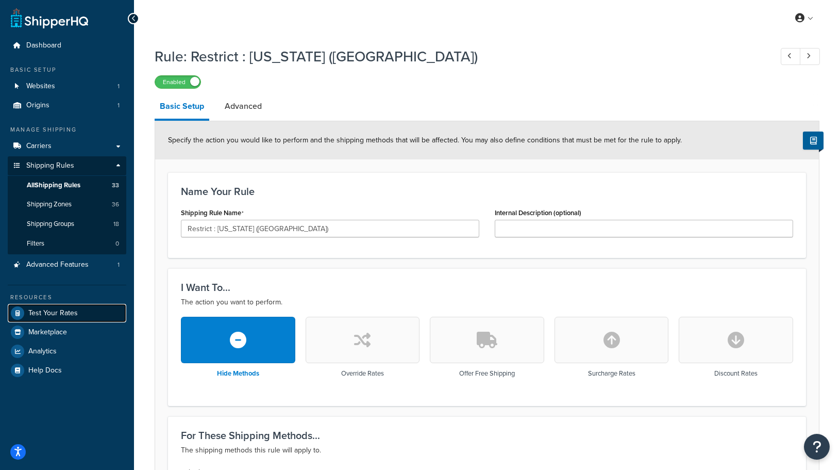
click at [58, 315] on span "Test Your Rates" at bounding box center [52, 313] width 49 height 9
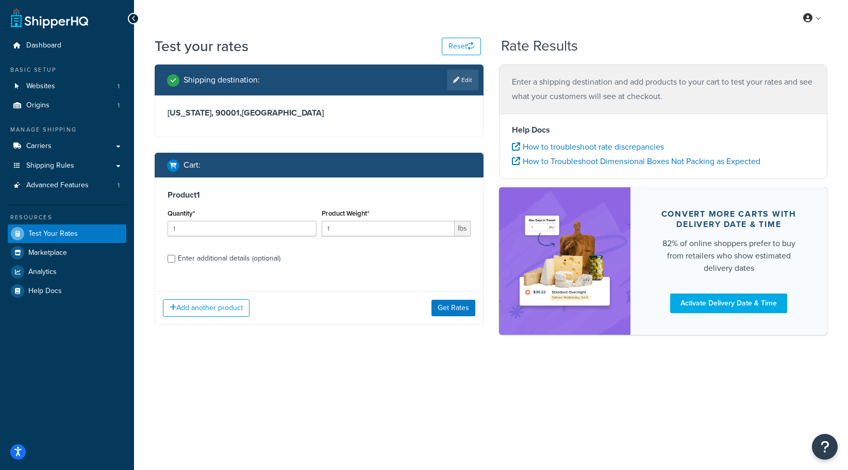
click at [211, 256] on div "Enter additional details (optional)" at bounding box center [229, 258] width 103 height 14
click at [175, 256] on input "Enter additional details (optional)" at bounding box center [172, 259] width 8 height 8
checkbox input "true"
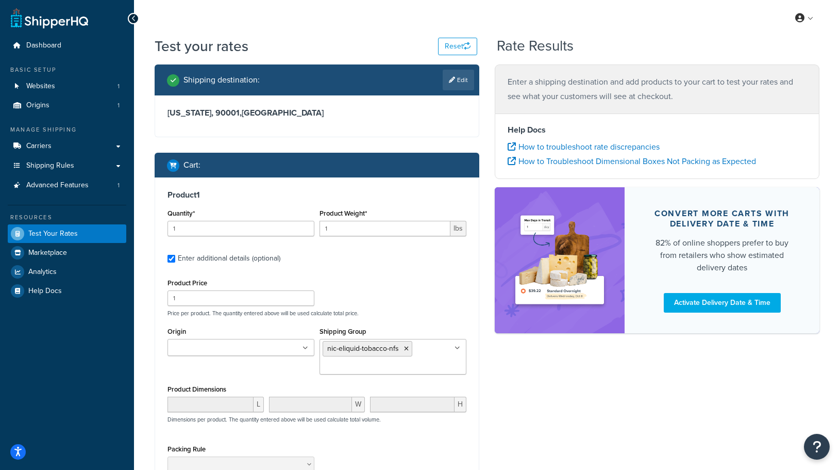
click at [456, 76] on link "Edit" at bounding box center [458, 80] width 31 height 21
select select "CA"
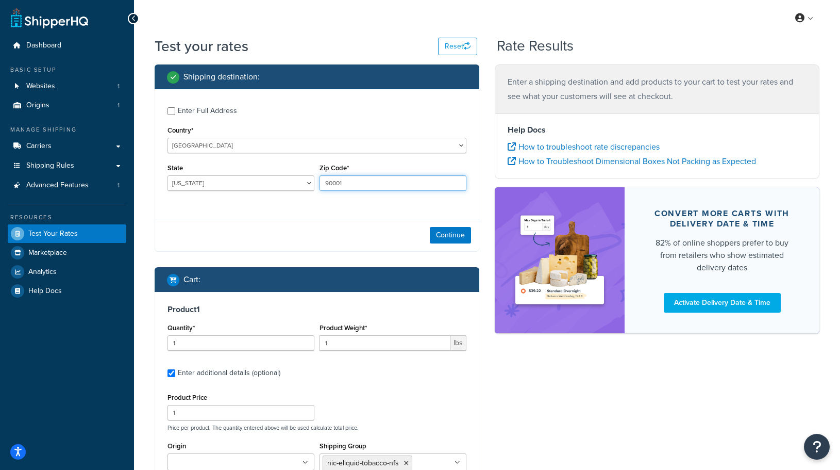
drag, startPoint x: 358, startPoint y: 184, endPoint x: 185, endPoint y: 181, distance: 173.2
click at [185, 181] on div "State [US_STATE] [US_STATE] [US_STATE] [US_STATE] [US_STATE] Armed Forces Ameri…" at bounding box center [317, 180] width 304 height 38
paste input "24"
type input "90024"
click at [472, 242] on div "Continue" at bounding box center [317, 235] width 324 height 32
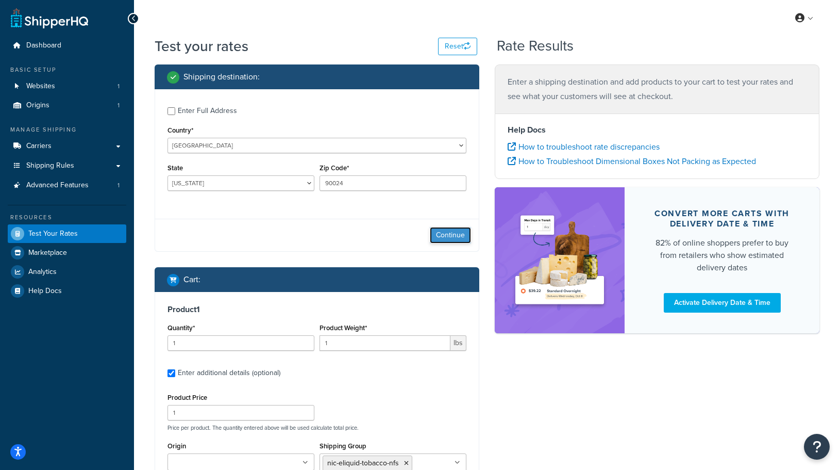
click at [470, 242] on button "Continue" at bounding box center [450, 235] width 41 height 16
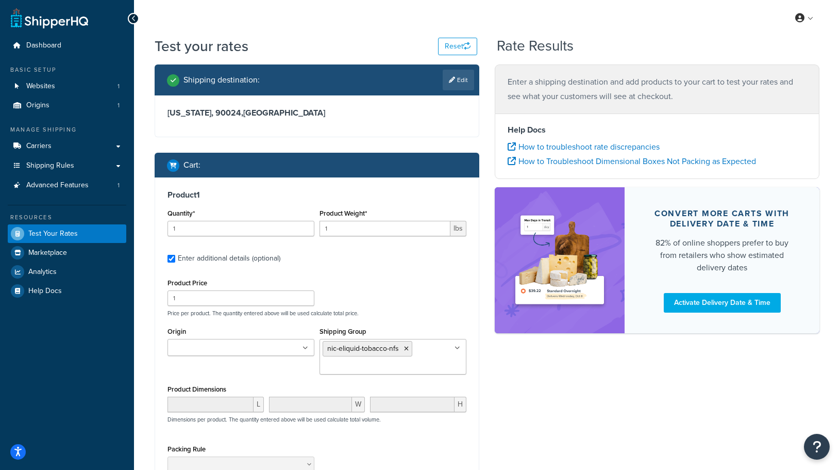
scroll to position [160, 0]
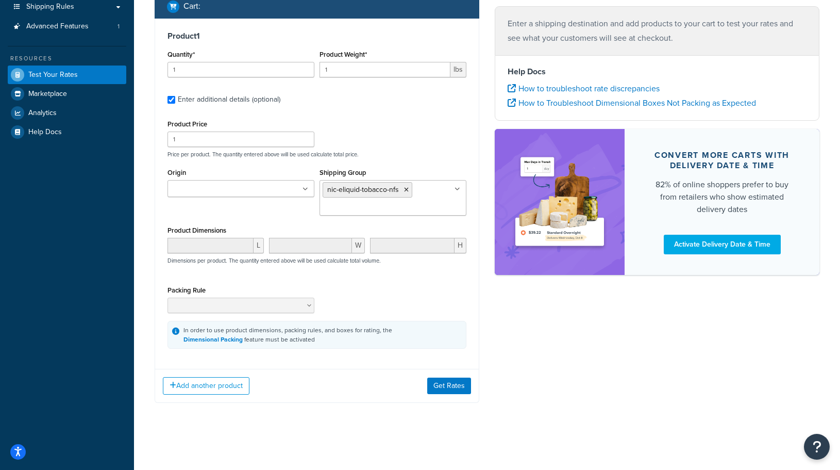
click at [450, 395] on div "Add another product Get Rates" at bounding box center [317, 386] width 324 height 34
click at [448, 387] on button "Get Rates" at bounding box center [449, 385] width 44 height 16
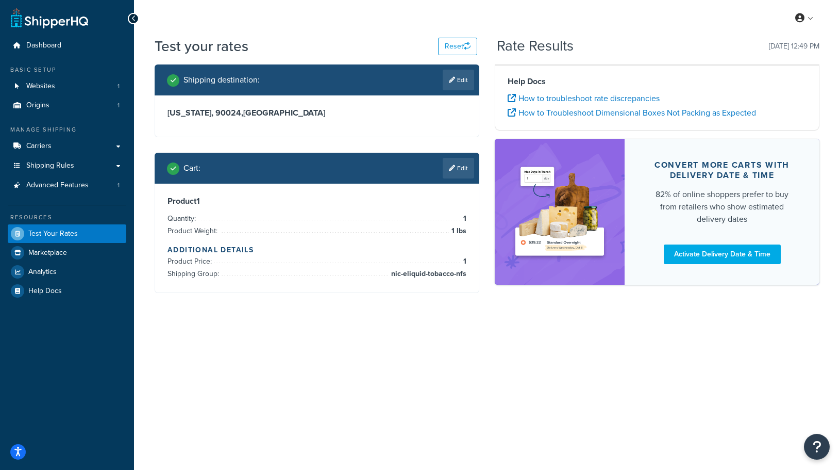
scroll to position [0, 0]
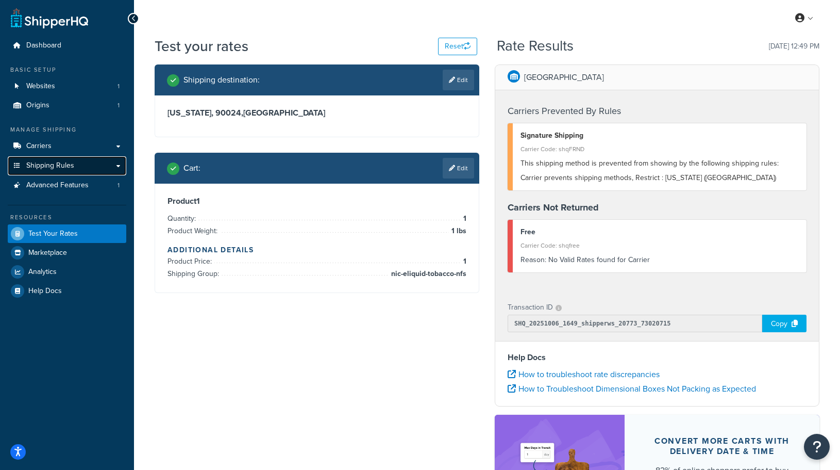
click at [50, 163] on span "Shipping Rules" at bounding box center [50, 165] width 48 height 9
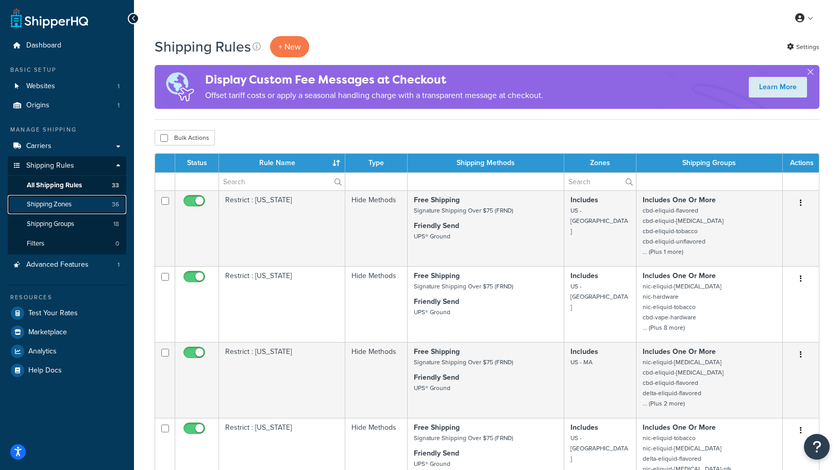
click at [66, 211] on link "Shipping Zones 36" at bounding box center [67, 204] width 119 height 19
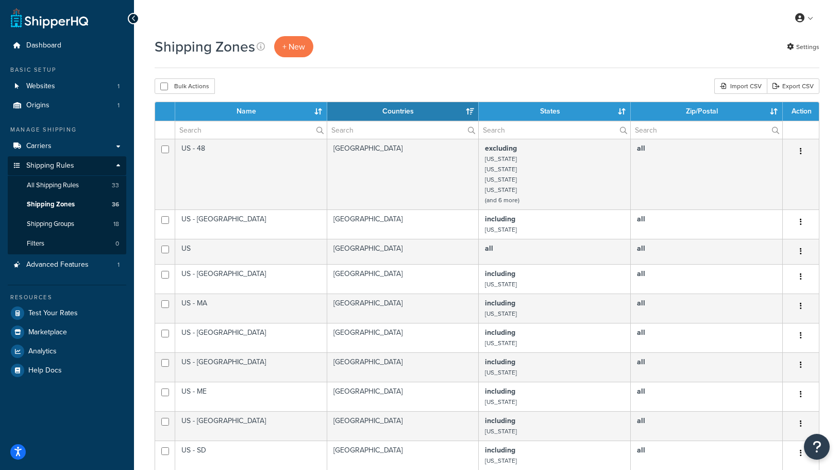
scroll to position [361, 0]
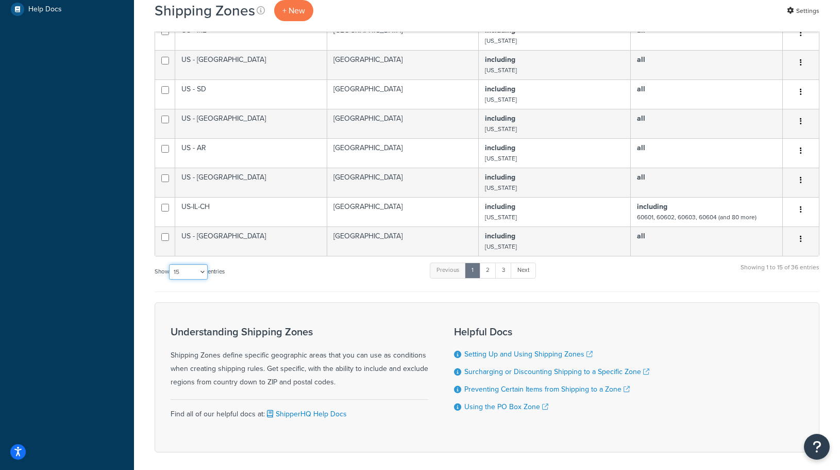
click at [190, 273] on select "10 15 25 50 100" at bounding box center [188, 271] width 39 height 15
select select "100"
click at [170, 279] on select "10 15 25 50 100" at bounding box center [188, 271] width 39 height 15
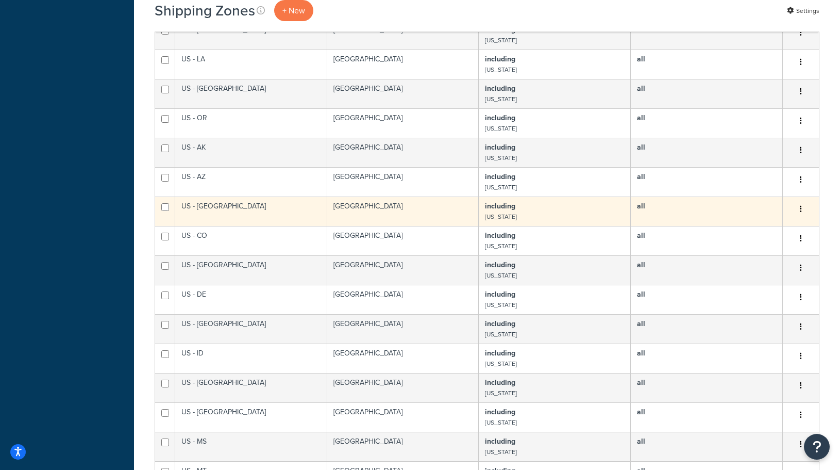
scroll to position [876, 0]
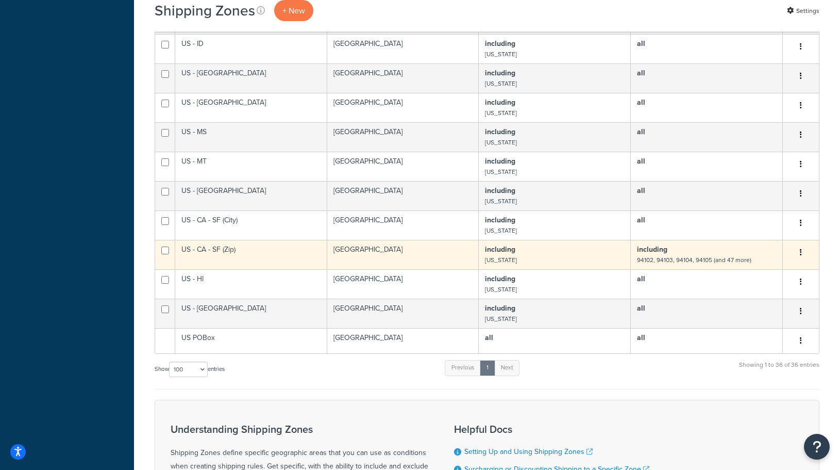
click at [226, 255] on td "US - CA - SF (Zip)" at bounding box center [251, 254] width 152 height 29
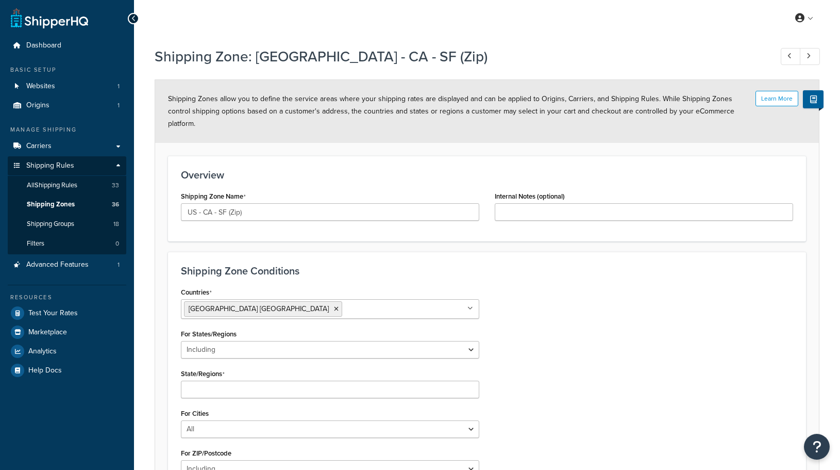
select select "including"
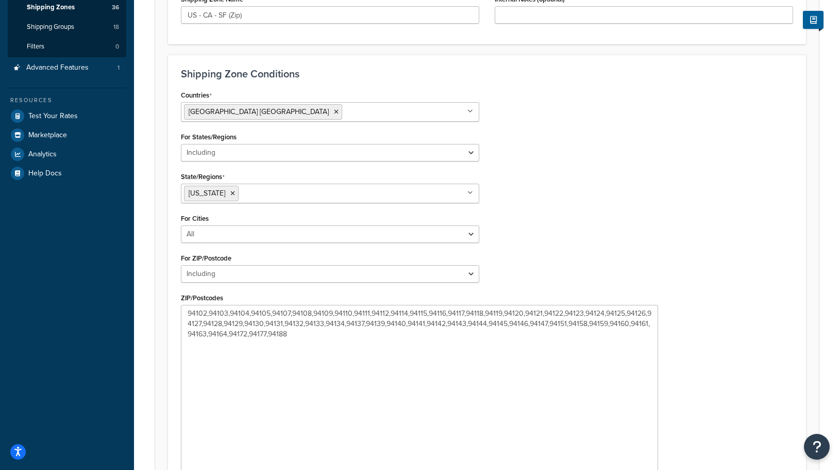
drag, startPoint x: 475, startPoint y: 338, endPoint x: 654, endPoint y: 485, distance: 231.2
click at [654, 469] on html "Press Alt+1 for screen-reader mode, Alt+0 to cancel Accessibility Screen-Reader…" at bounding box center [420, 209] width 840 height 813
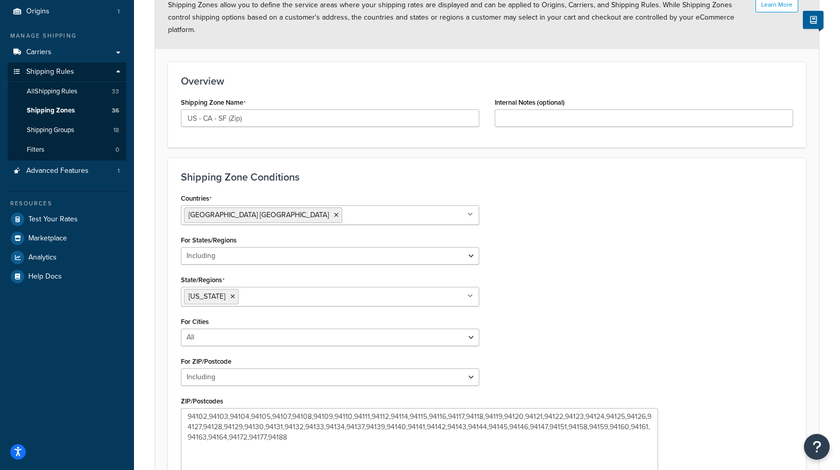
scroll to position [0, 0]
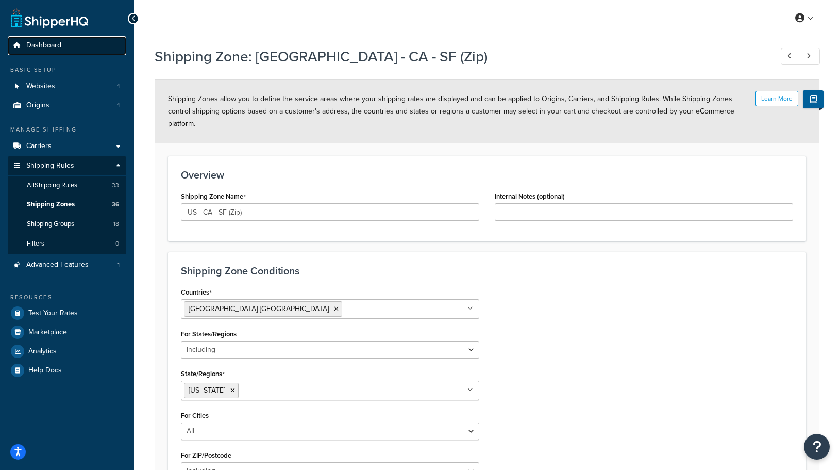
click at [24, 38] on link "Dashboard" at bounding box center [67, 45] width 119 height 19
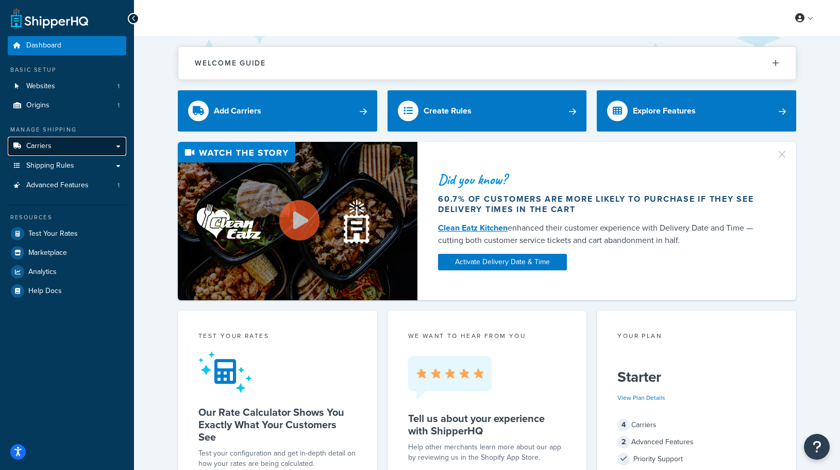
click at [36, 149] on span "Carriers" at bounding box center [38, 146] width 25 height 9
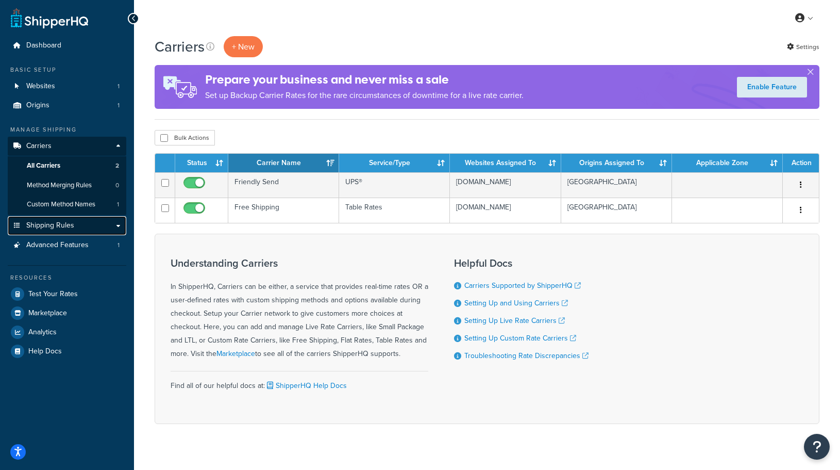
click at [43, 226] on span "Shipping Rules" at bounding box center [50, 225] width 48 height 9
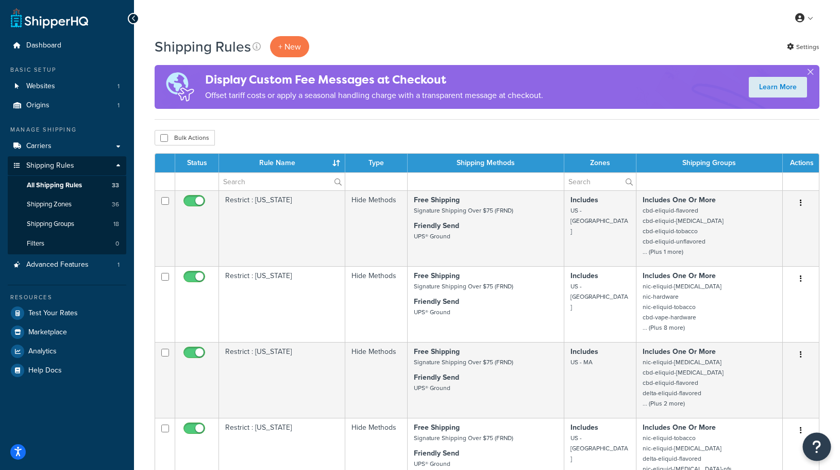
click at [824, 439] on button "Open Resource Center" at bounding box center [817, 447] width 28 height 28
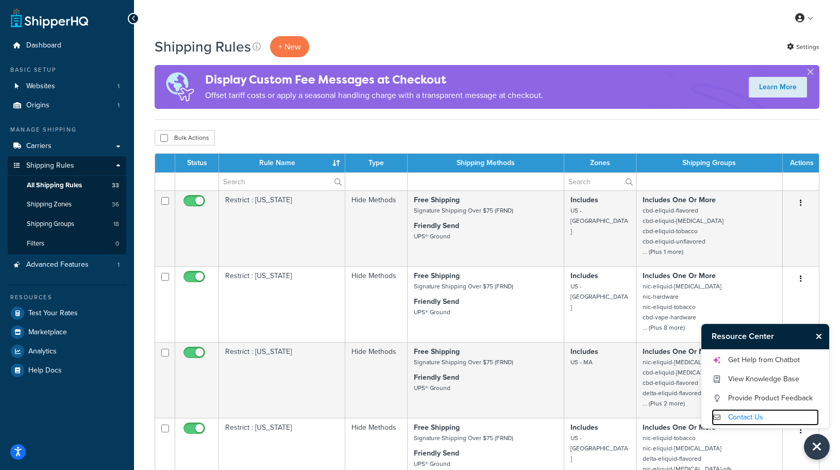
click at [750, 414] on link "Contact Us" at bounding box center [765, 417] width 107 height 16
click at [759, 359] on link "Get Help from Chatbot" at bounding box center [765, 360] width 107 height 16
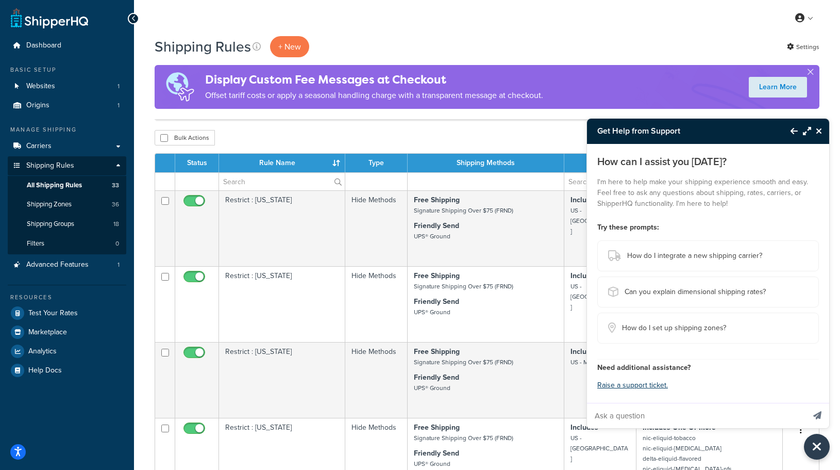
scroll to position [103, 0]
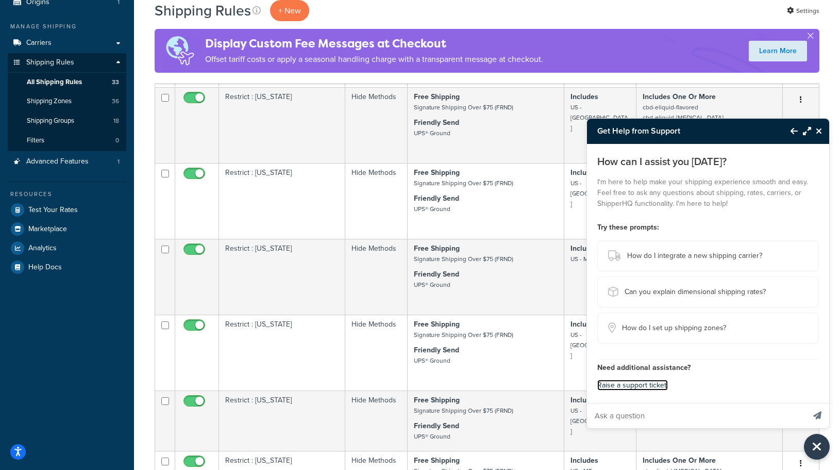
click at [646, 387] on link "Raise a support ticket." at bounding box center [632, 384] width 71 height 11
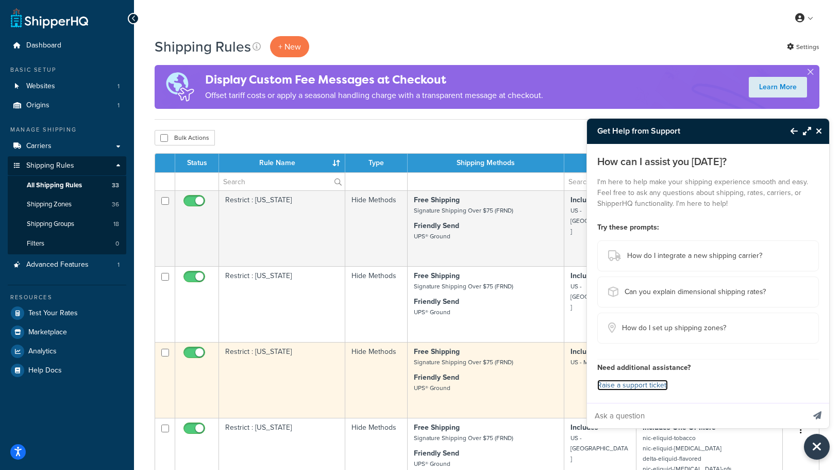
scroll to position [155, 0]
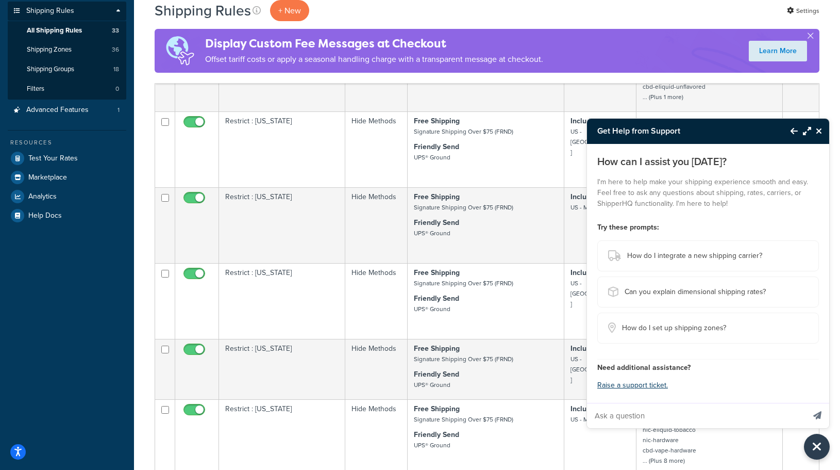
click at [108, 290] on div "Dashboard Basic Setup Websites 1 Origins 1 Manage Shipping Carriers Carriers Al…" at bounding box center [67, 458] width 134 height 1226
click at [67, 164] on link "Test Your Rates" at bounding box center [67, 158] width 119 height 19
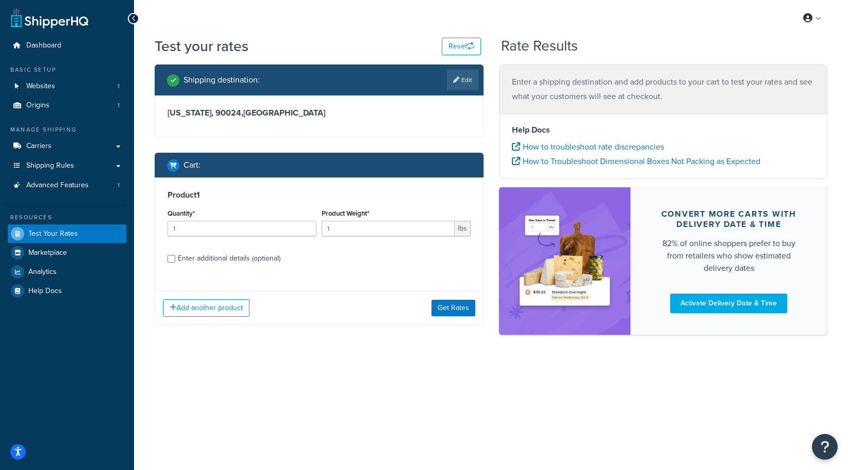
click at [222, 261] on div "Enter additional details (optional)" at bounding box center [229, 258] width 103 height 14
click at [175, 261] on input "Enter additional details (optional)" at bounding box center [172, 259] width 8 height 8
checkbox input "true"
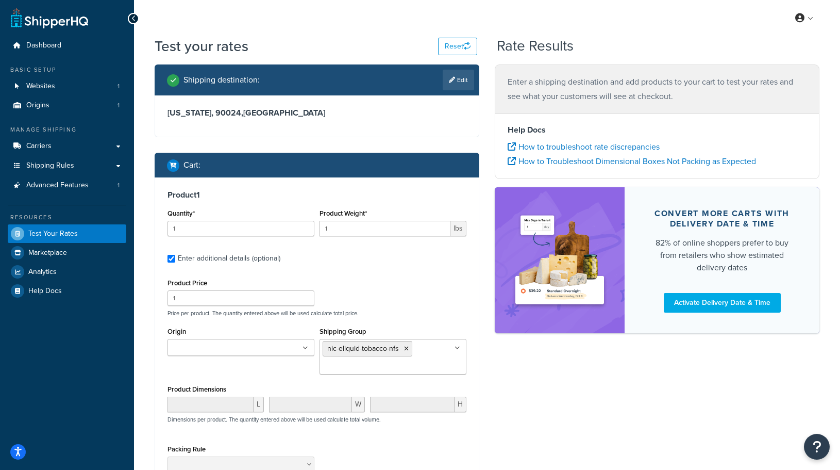
click at [478, 79] on div "Shipping destination : Edit" at bounding box center [317, 79] width 325 height 31
click at [452, 81] on icon at bounding box center [452, 80] width 6 height 6
select select "CA"
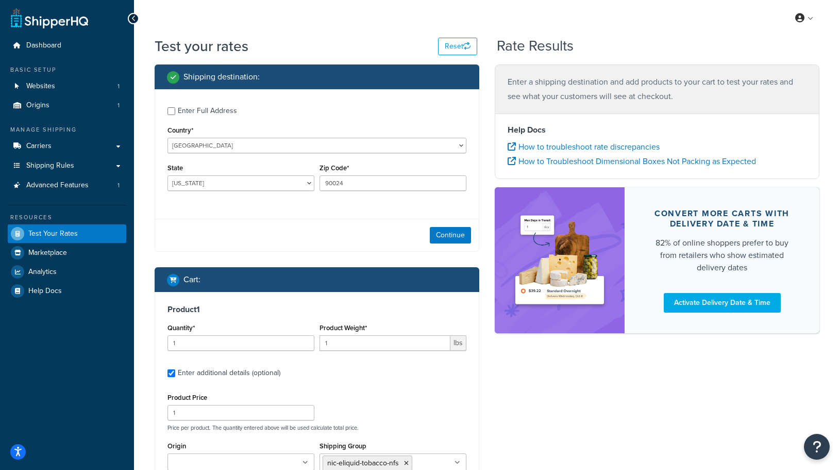
click at [176, 107] on div "Enter Full Address" at bounding box center [317, 110] width 299 height 16
click at [172, 110] on input "Enter Full Address" at bounding box center [172, 111] width 8 height 8
checkbox input "true"
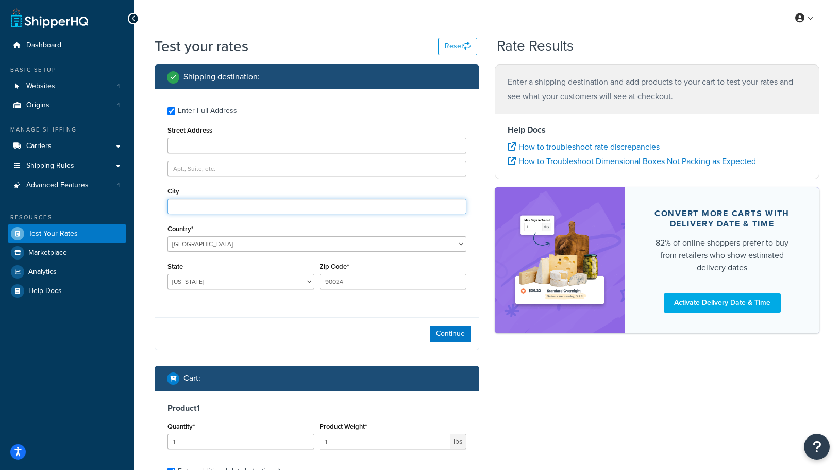
click at [210, 208] on input "City" at bounding box center [317, 205] width 299 height 15
type input "[GEOGRAPHIC_DATA]"
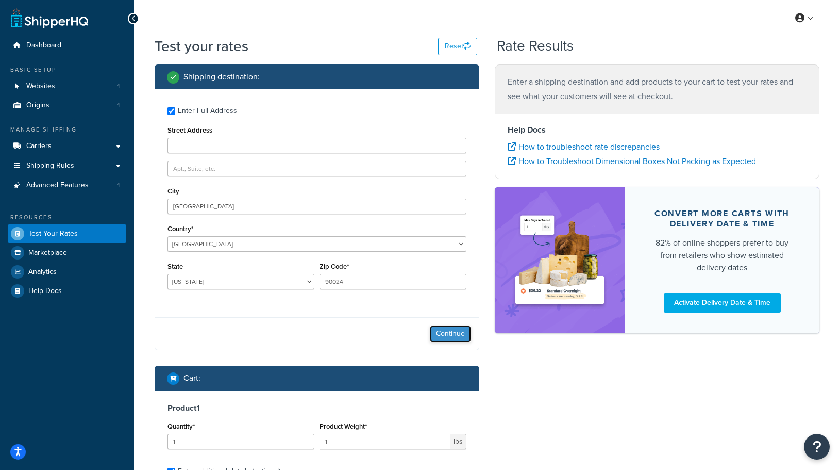
click at [456, 330] on button "Continue" at bounding box center [450, 333] width 41 height 16
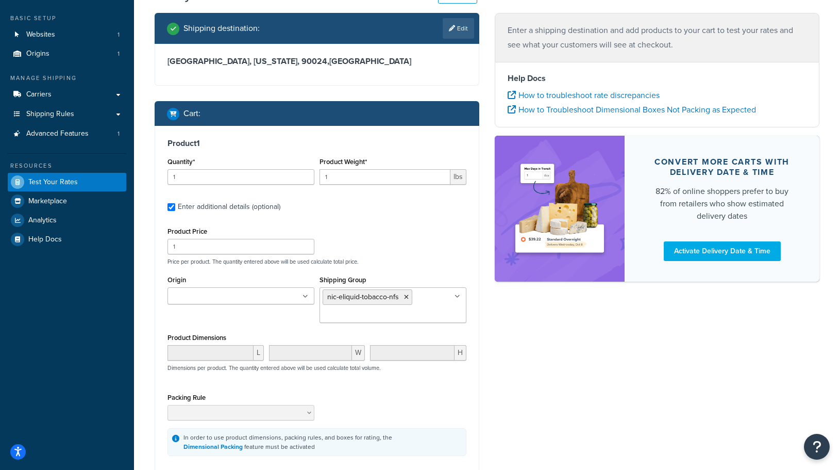
scroll to position [103, 0]
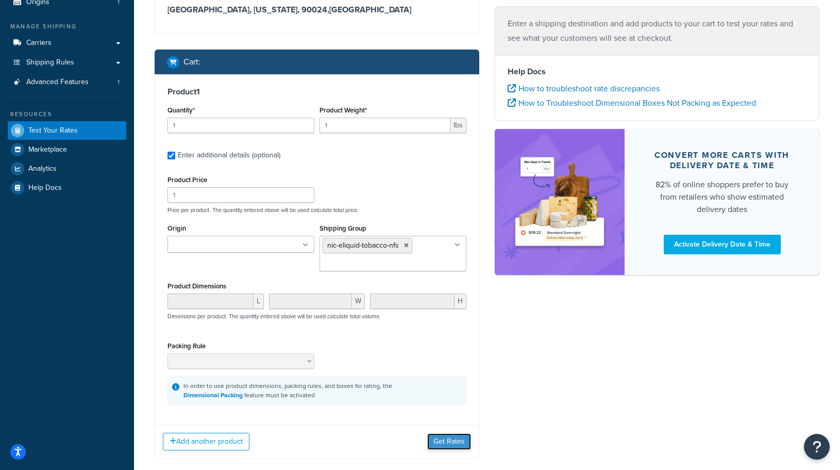
click at [459, 446] on button "Get Rates" at bounding box center [449, 441] width 44 height 16
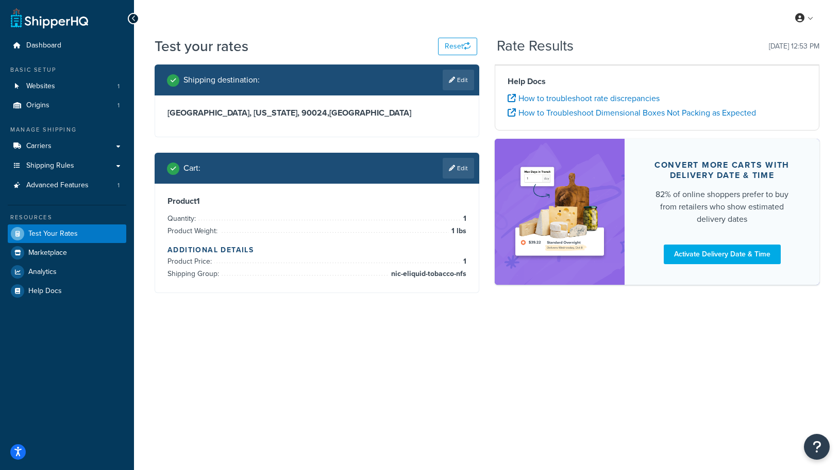
scroll to position [0, 0]
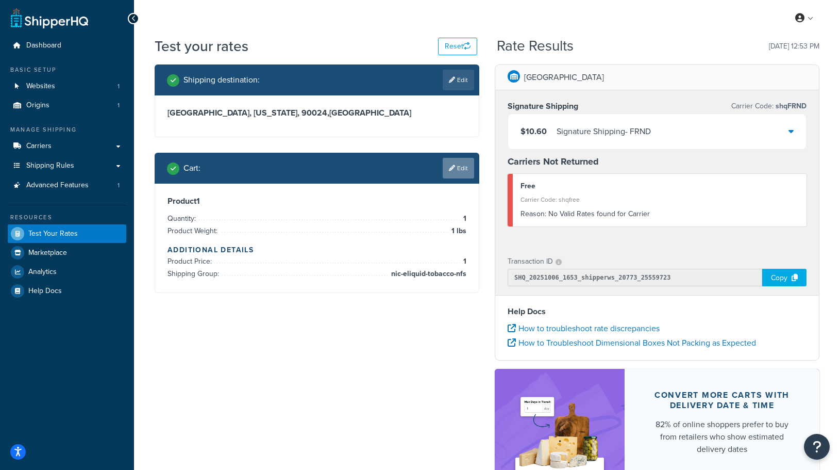
click at [458, 159] on link "Edit" at bounding box center [458, 168] width 31 height 21
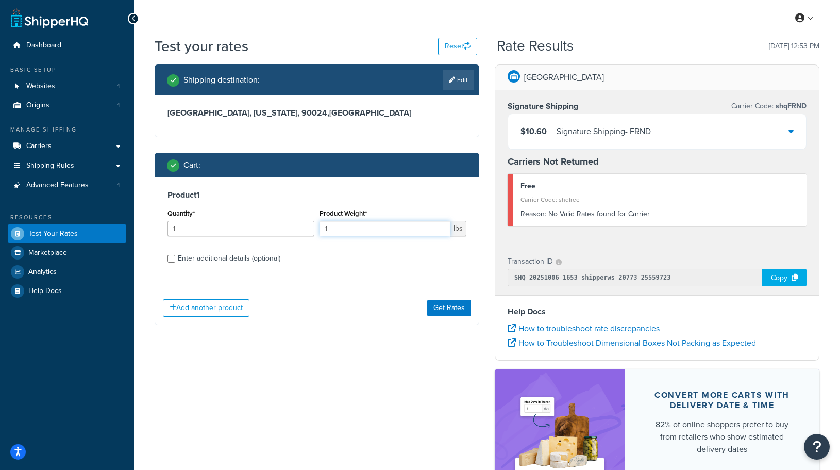
click at [370, 230] on input "1" at bounding box center [385, 228] width 131 height 15
click at [208, 263] on div "Enter additional details (optional)" at bounding box center [229, 258] width 103 height 14
click at [175, 262] on input "Enter additional details (optional)" at bounding box center [172, 259] width 8 height 8
checkbox input "true"
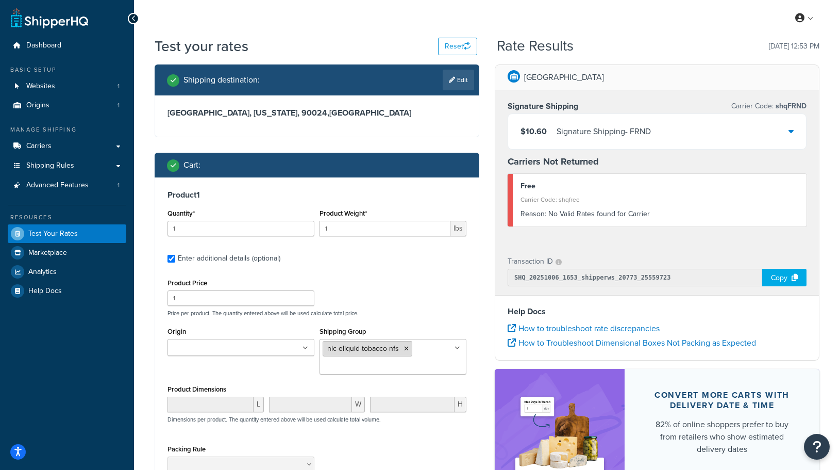
click at [403, 351] on li "nic-eliquid-tobacco-nfs" at bounding box center [368, 348] width 90 height 15
click at [409, 348] on li "nic-eliquid-tobacco-nfs" at bounding box center [368, 348] width 90 height 15
click at [405, 351] on icon at bounding box center [406, 348] width 5 height 6
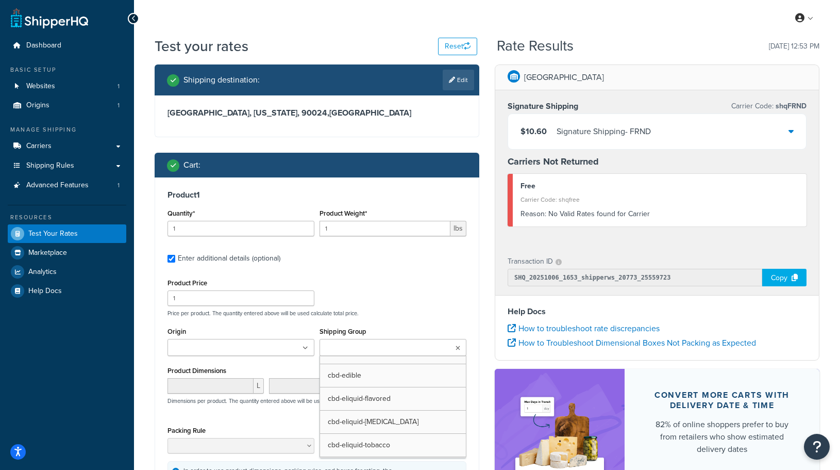
click at [405, 351] on ul at bounding box center [393, 347] width 147 height 17
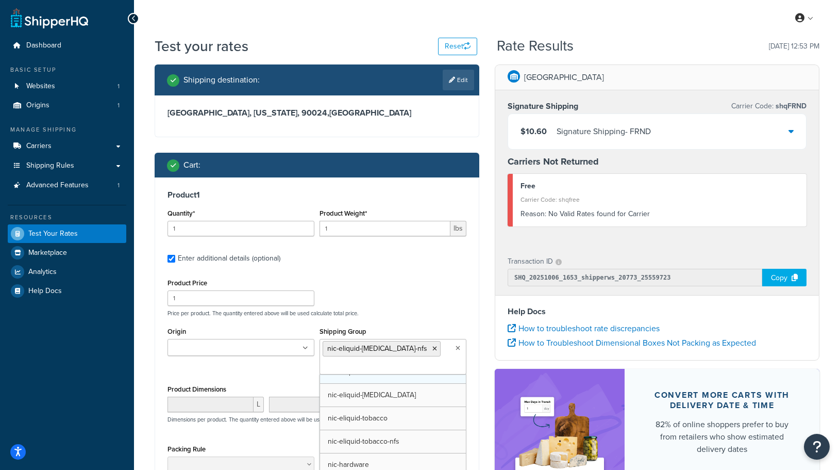
scroll to position [269, 0]
click at [431, 246] on div "Product 1 Quantity* 1 Product Weight* 1 lbs Enter additional details (optional)…" at bounding box center [317, 348] width 324 height 343
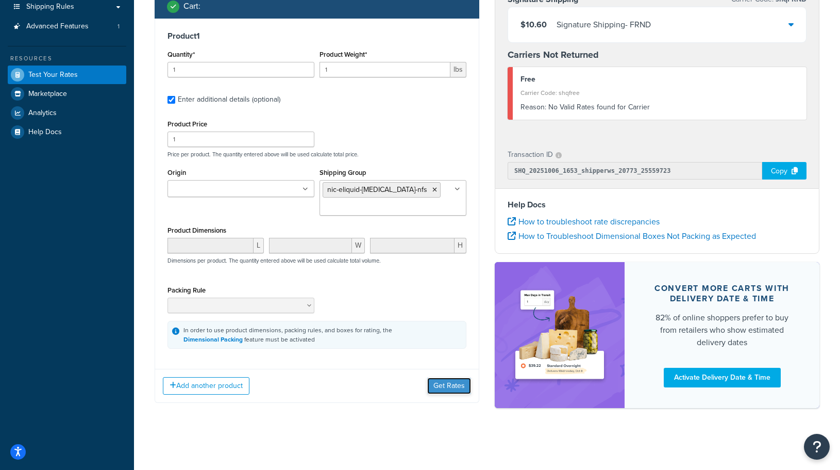
click at [446, 385] on button "Get Rates" at bounding box center [449, 385] width 44 height 16
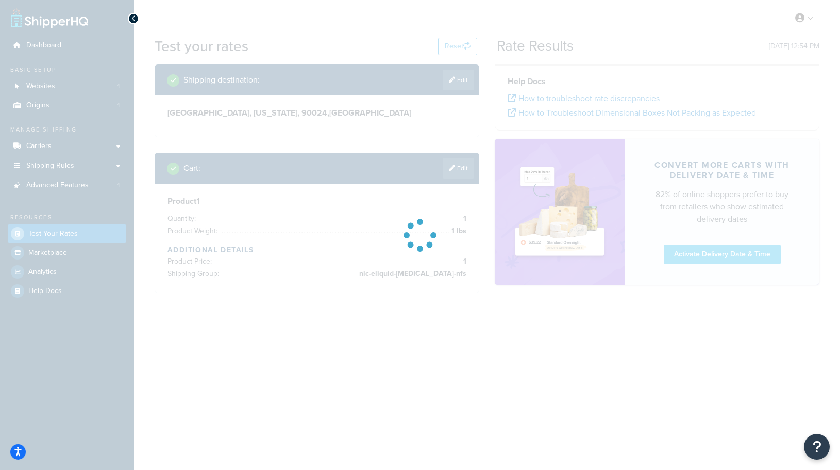
scroll to position [0, 0]
